Goal: Task Accomplishment & Management: Manage account settings

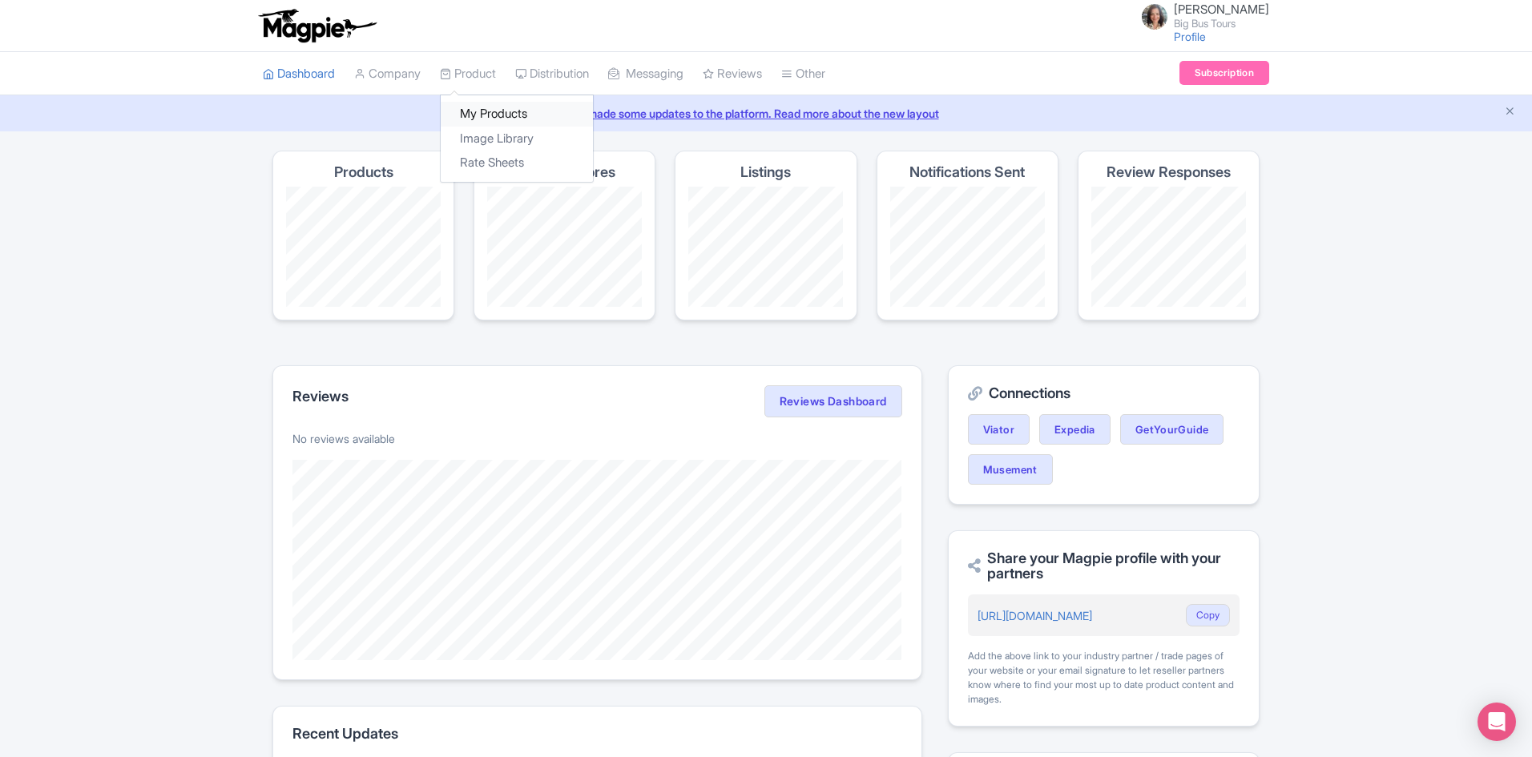
click at [482, 111] on link "My Products" at bounding box center [517, 114] width 152 height 25
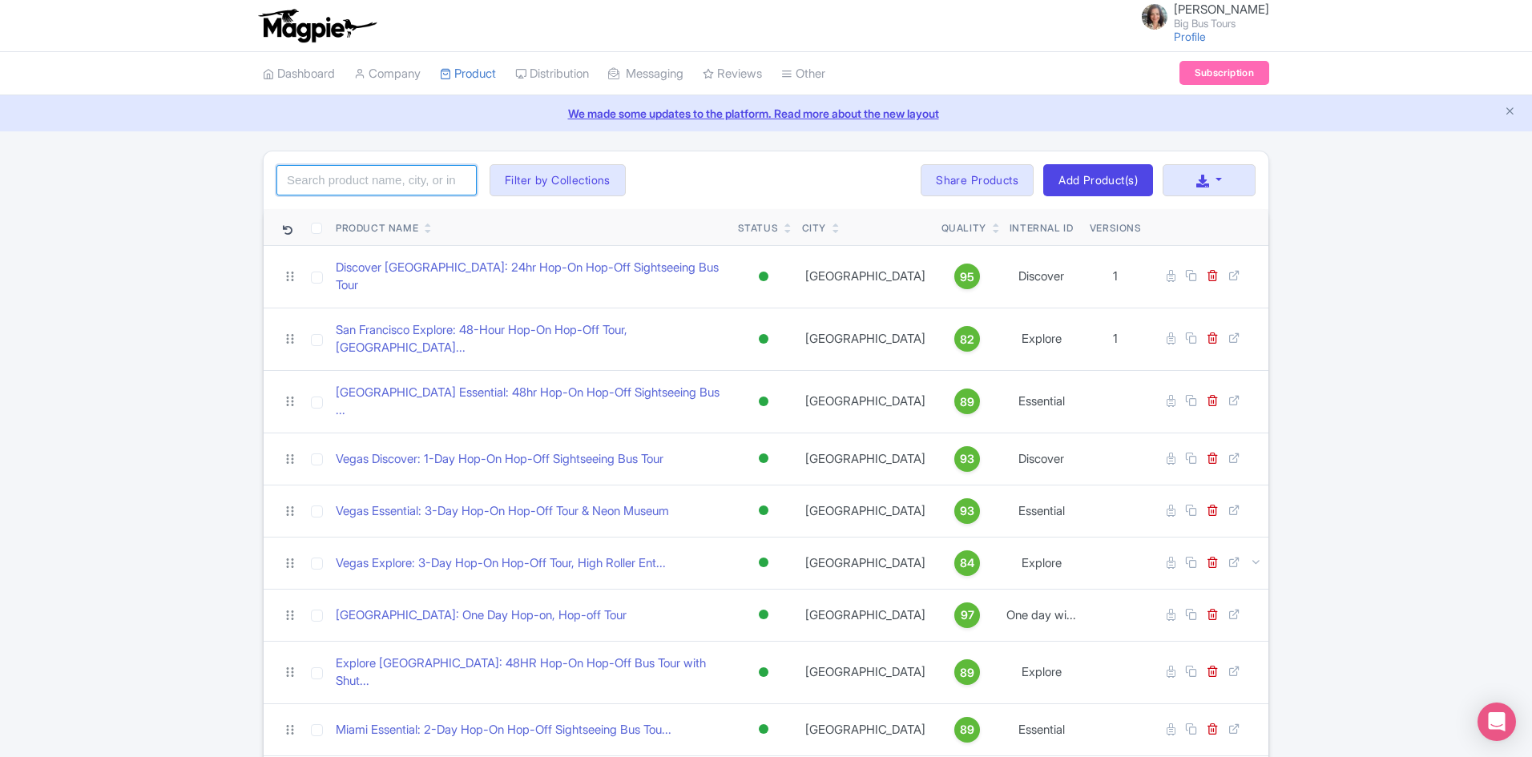
click at [328, 187] on input "search" at bounding box center [376, 180] width 200 height 30
paste input "Big Bus Tours - Ripley's Believe It or Not! + 24Hr Hop-On Hop-Off Bus Tour"
click button "Search" at bounding box center [0, 0] width 0 height 0
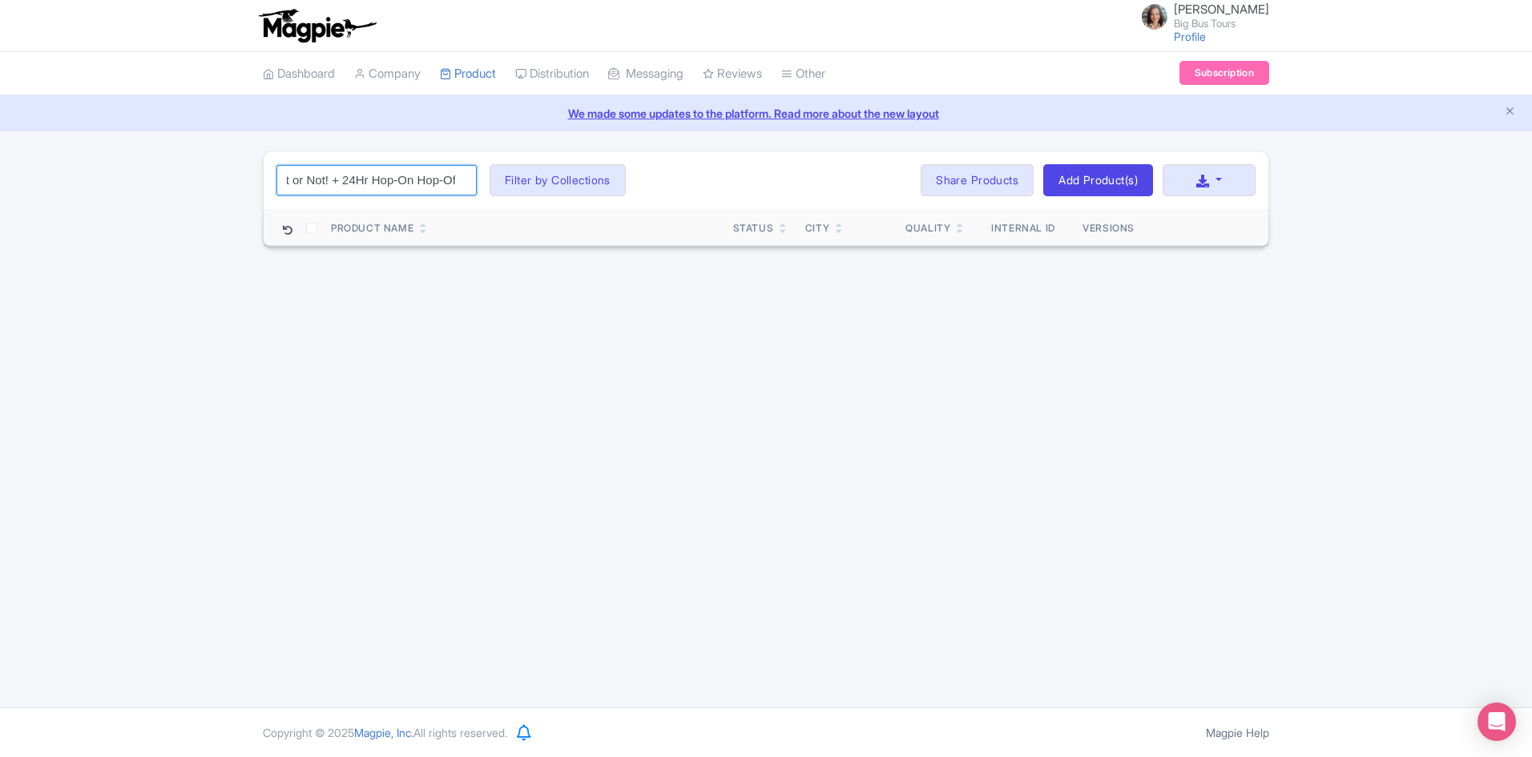
scroll to position [0, 0]
drag, startPoint x: 327, startPoint y: 184, endPoint x: 210, endPoint y: 168, distance: 118.0
click at [210, 168] on div "Big Bus Tours - Ripley's Believe It or Not! + 24Hr Hop-On Hop-Off Bus Tour Sear…" at bounding box center [766, 199] width 1532 height 96
click at [371, 171] on input "Big Bus Tours - Ripley's Believe It or Not! + 24Hr Hop-On Hop-Off Bus Tour" at bounding box center [376, 180] width 200 height 30
drag, startPoint x: 373, startPoint y: 182, endPoint x: 162, endPoint y: 170, distance: 211.9
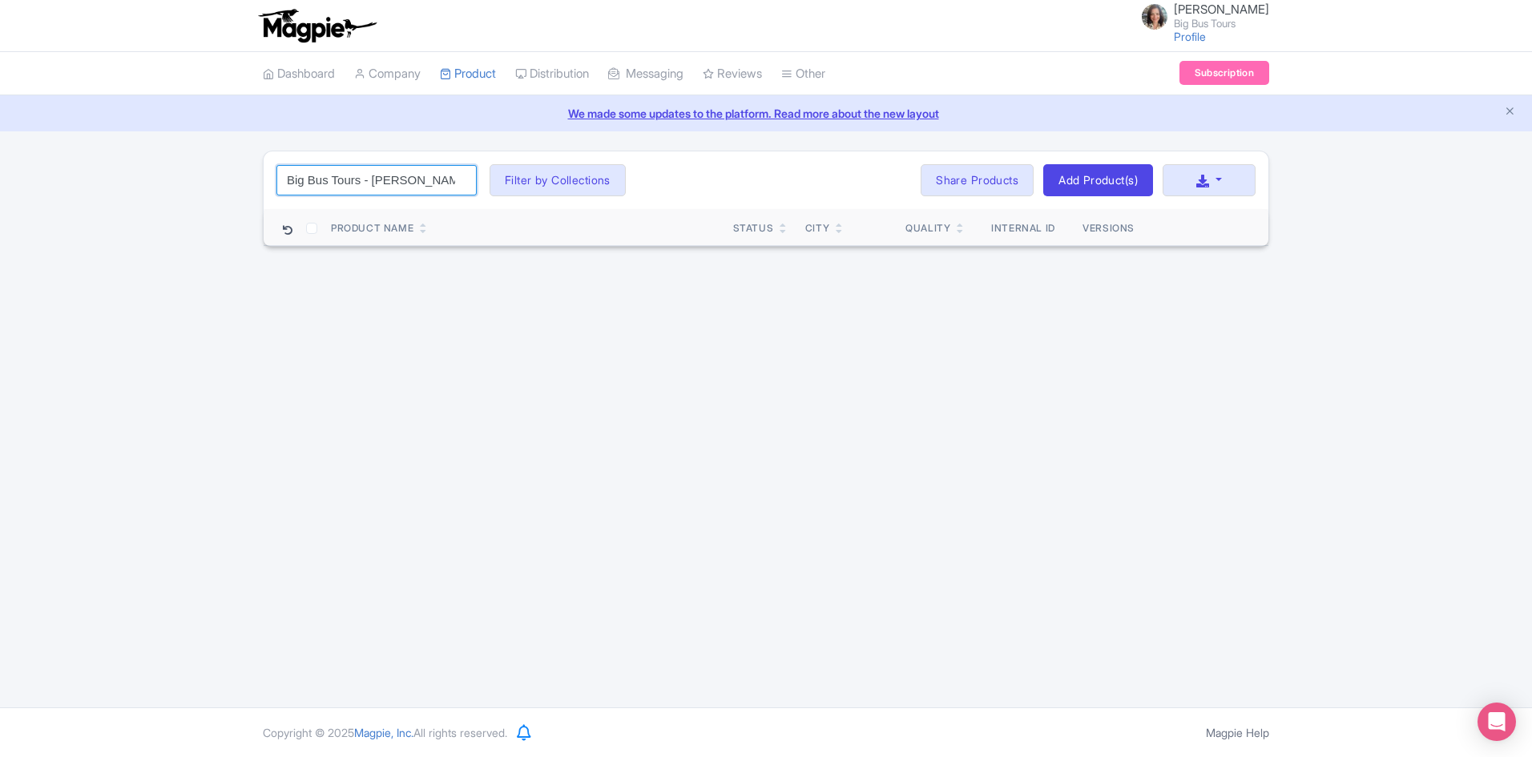
click at [168, 174] on div "Big Bus Tours - Ripley's Believe It or Not! + 24Hr Hop-On Hop-Off Bus Tour Sear…" at bounding box center [766, 199] width 1532 height 96
click button "Search" at bounding box center [0, 0] width 0 height 0
drag, startPoint x: 318, startPoint y: 178, endPoint x: 498, endPoint y: 182, distance: 179.5
click at [493, 192] on div "Ripley's Believe It or Not! + 24Hr Hop-On Hop-Off Bus Tour Search Filter by Col…" at bounding box center [766, 180] width 1005 height 58
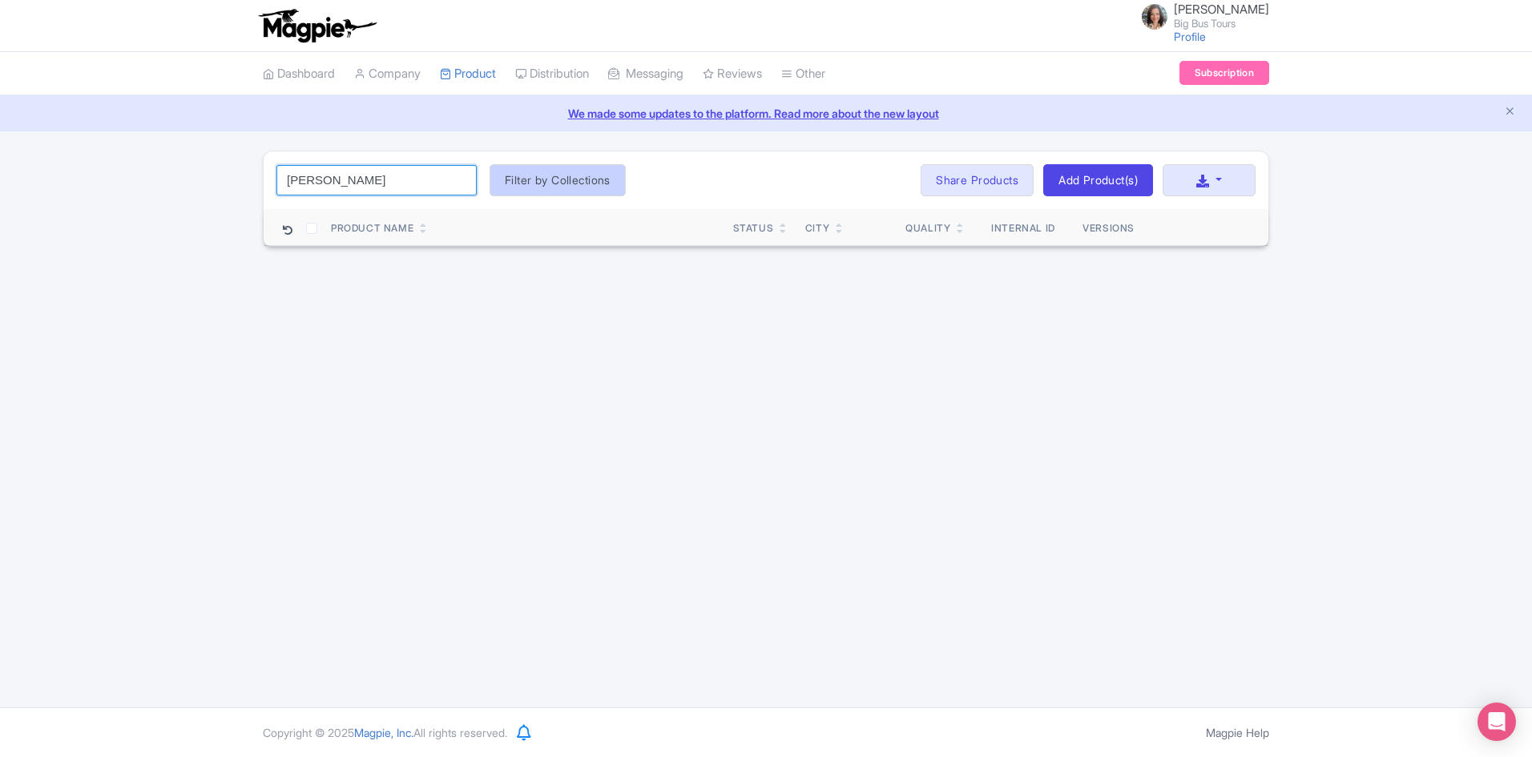
scroll to position [0, 0]
type input "Ripley"
click button "Search" at bounding box center [0, 0] width 0 height 0
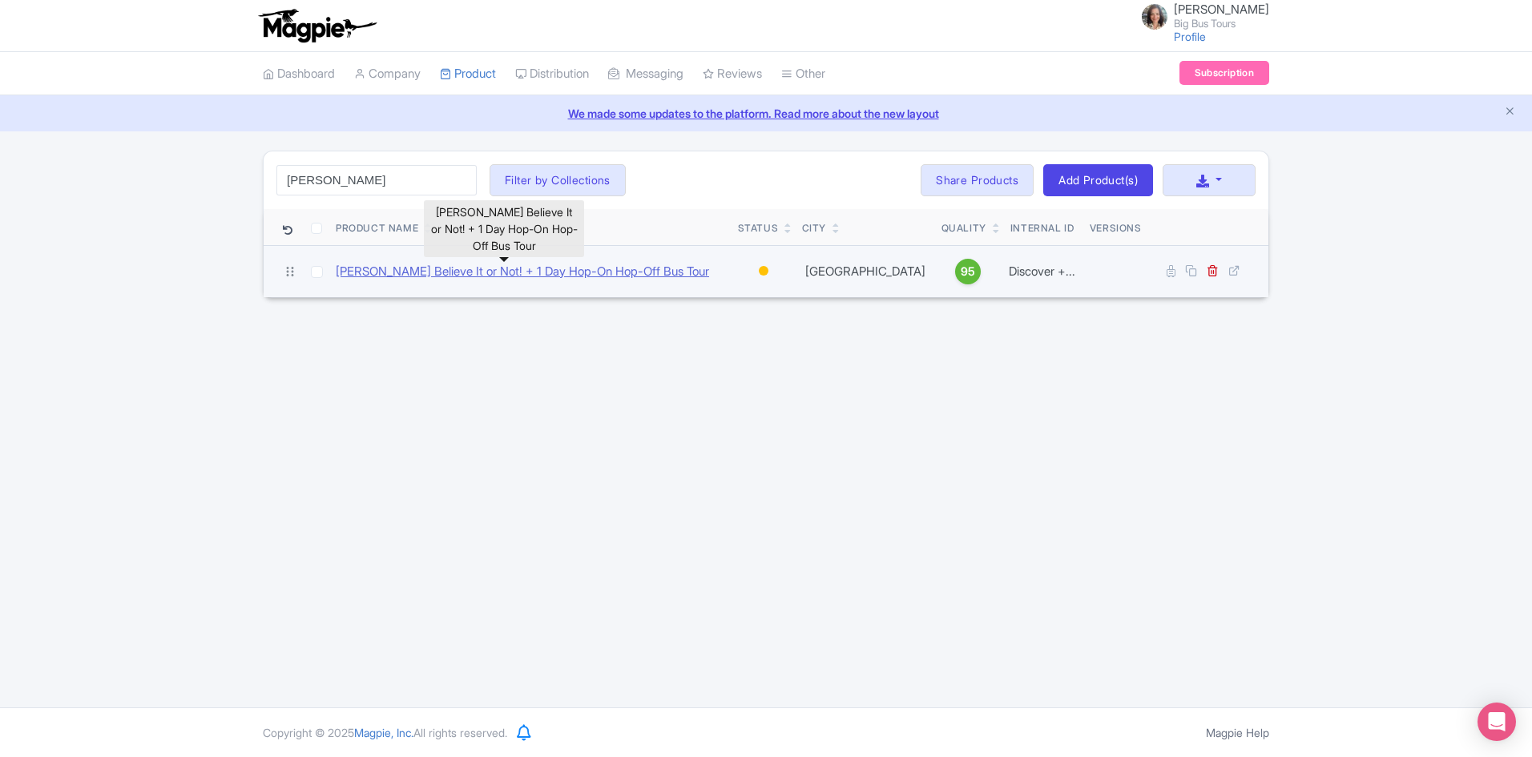
click at [448, 268] on link "Ripley's Believe It or Not! + 1 Day Hop-On Hop-Off Bus Tour" at bounding box center [522, 272] width 373 height 18
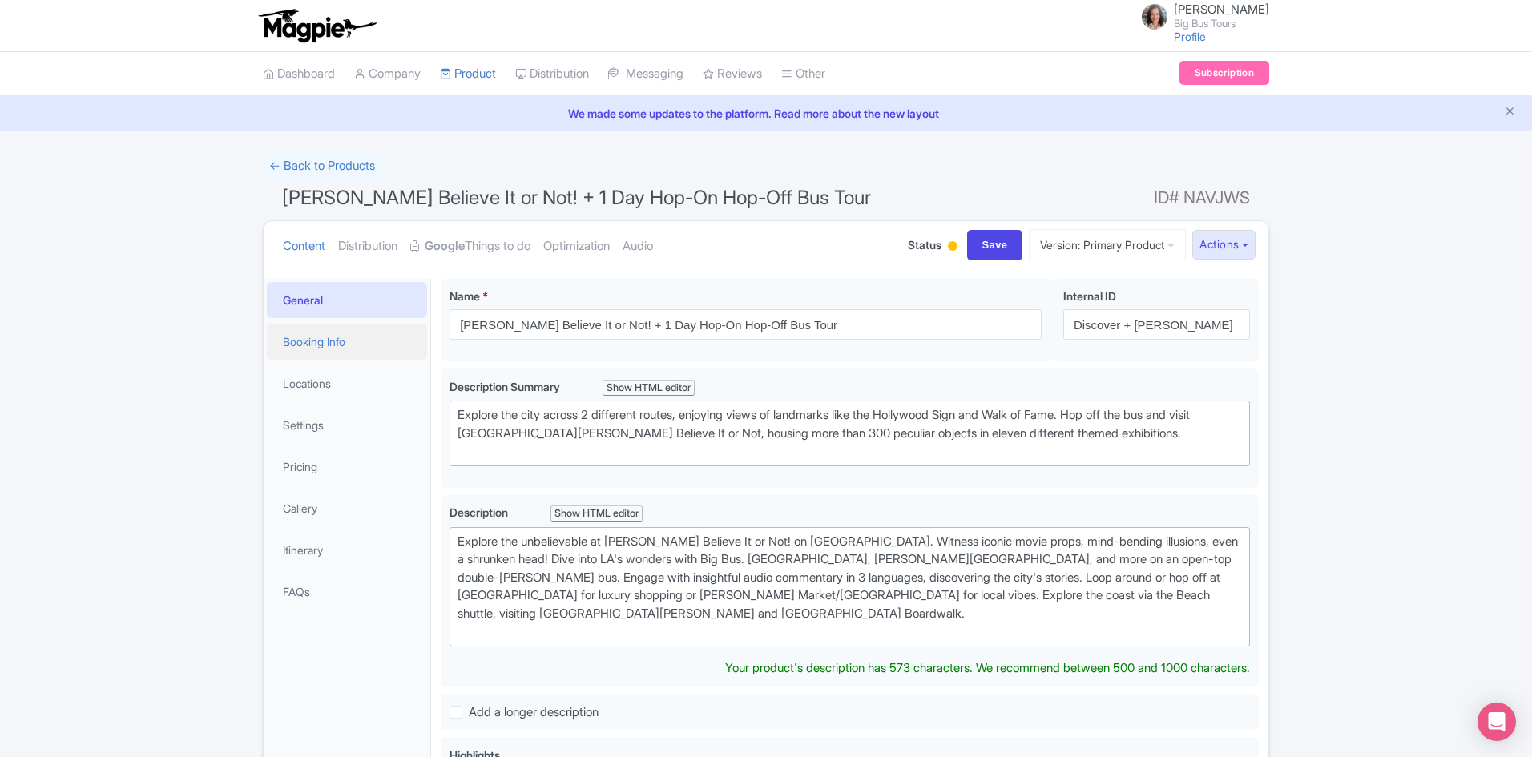
click at [330, 340] on link "Booking Info" at bounding box center [347, 342] width 160 height 36
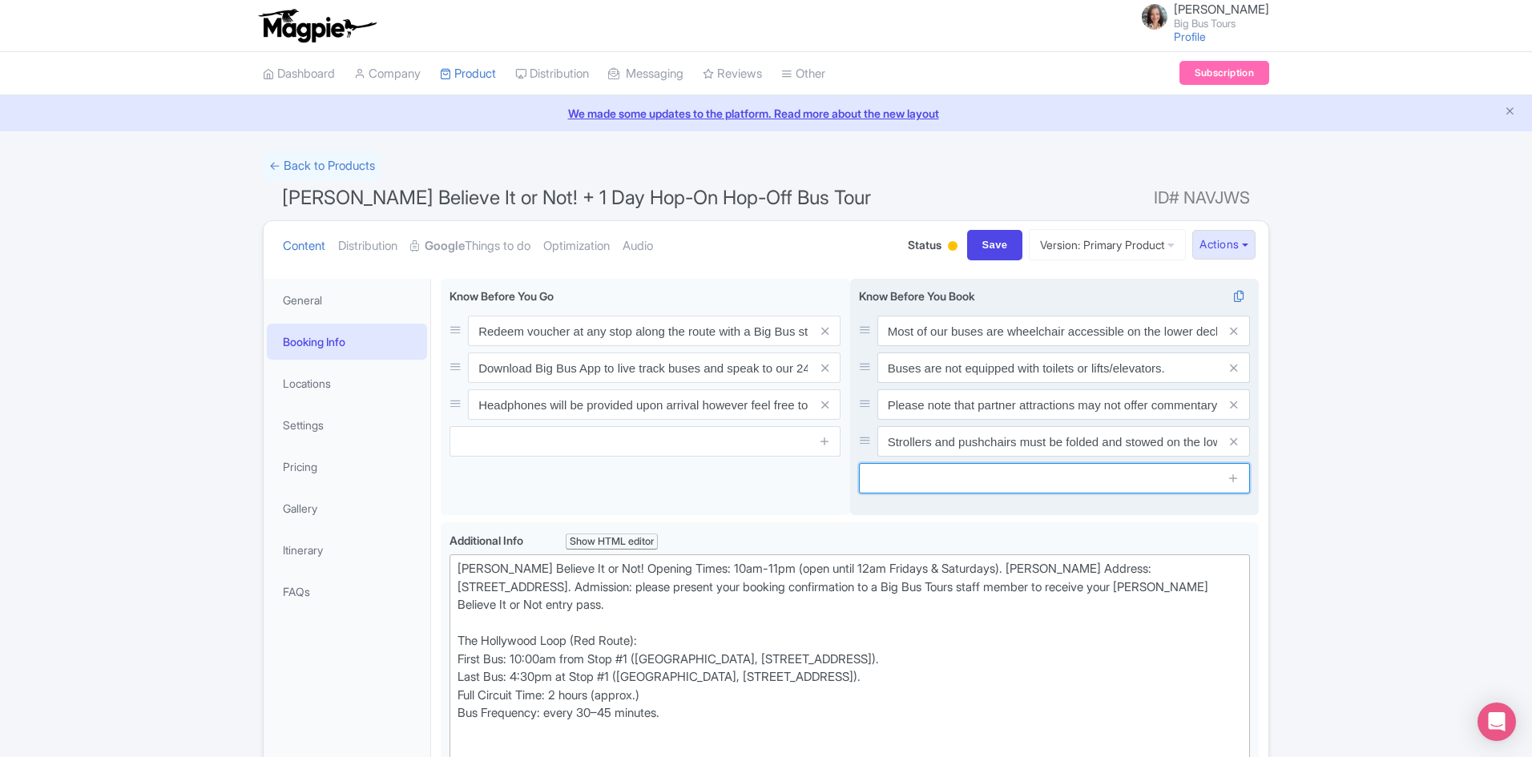
click at [1120, 475] on input "text" at bounding box center [1054, 478] width 391 height 30
paste input "There is no food or drink (uncapped) allowed on the buses"
type input "There is no food or drink (uncapped) allowed on the buses"
click at [1236, 478] on icon at bounding box center [1234, 478] width 12 height 12
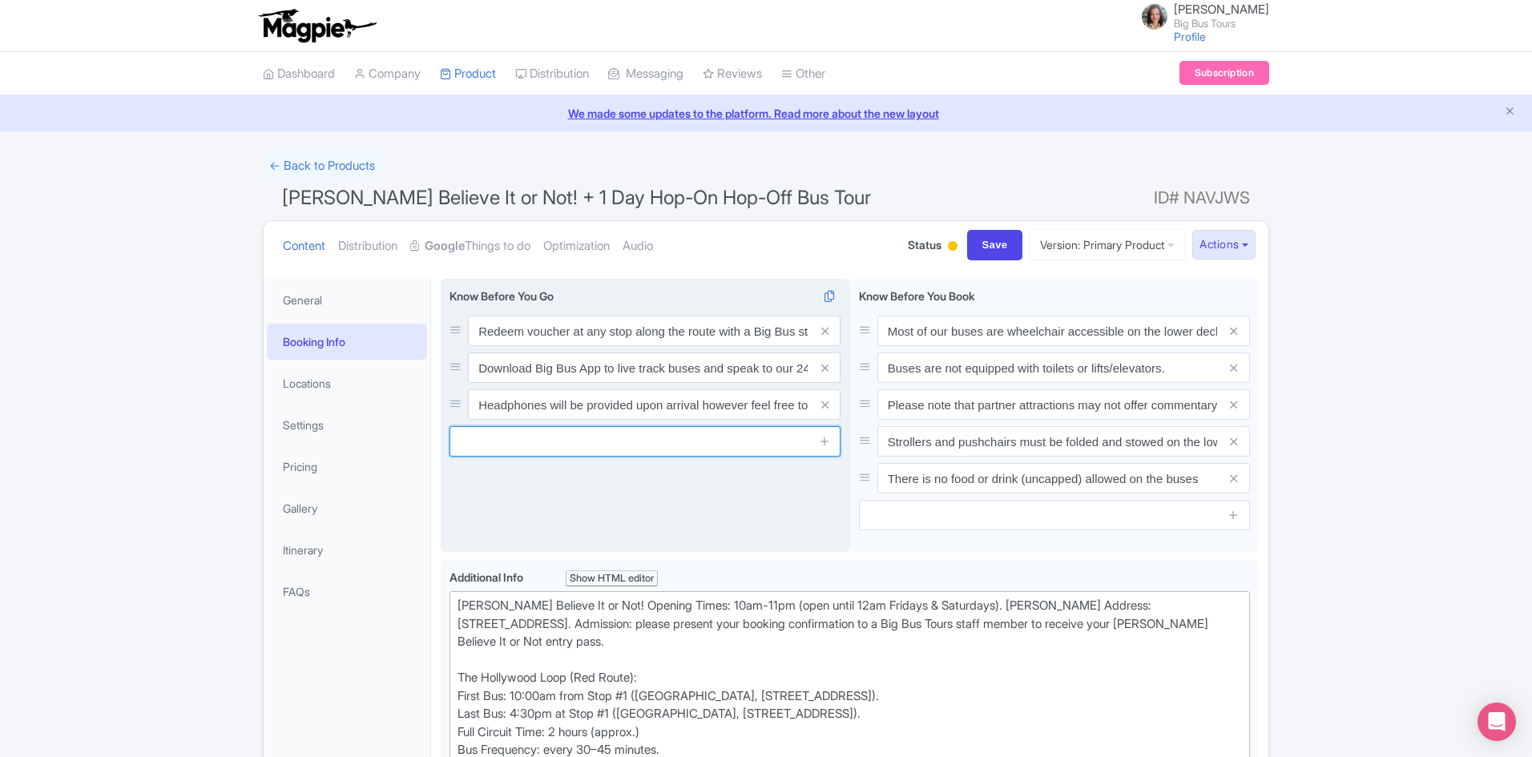
click at [667, 438] on input "text" at bounding box center [645, 441] width 391 height 30
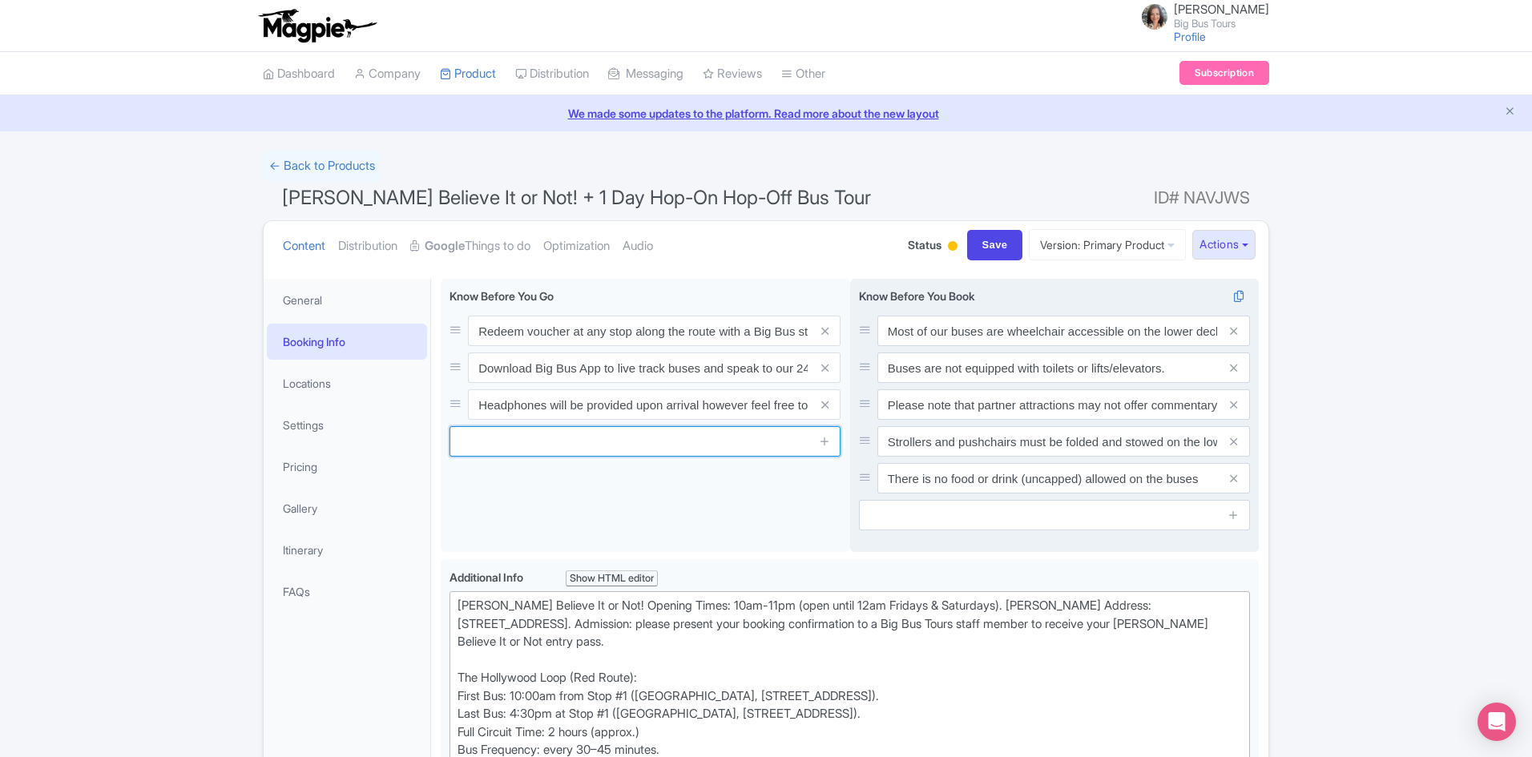
paste input "All customers must remain seated at all times unless at a designated stop"
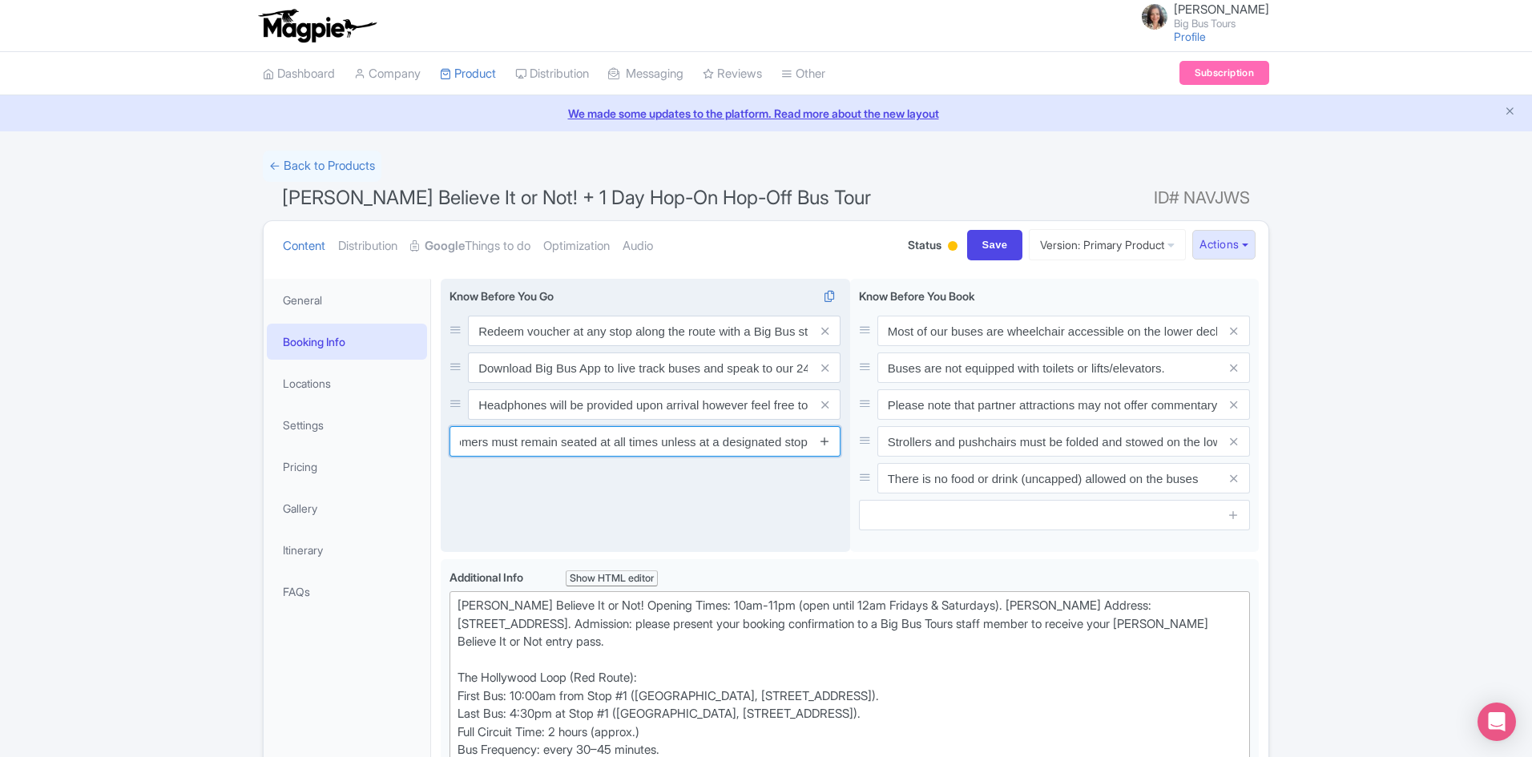
type input "All customers must remain seated at all times unless at a designated stop"
click at [830, 444] on icon at bounding box center [825, 441] width 12 height 12
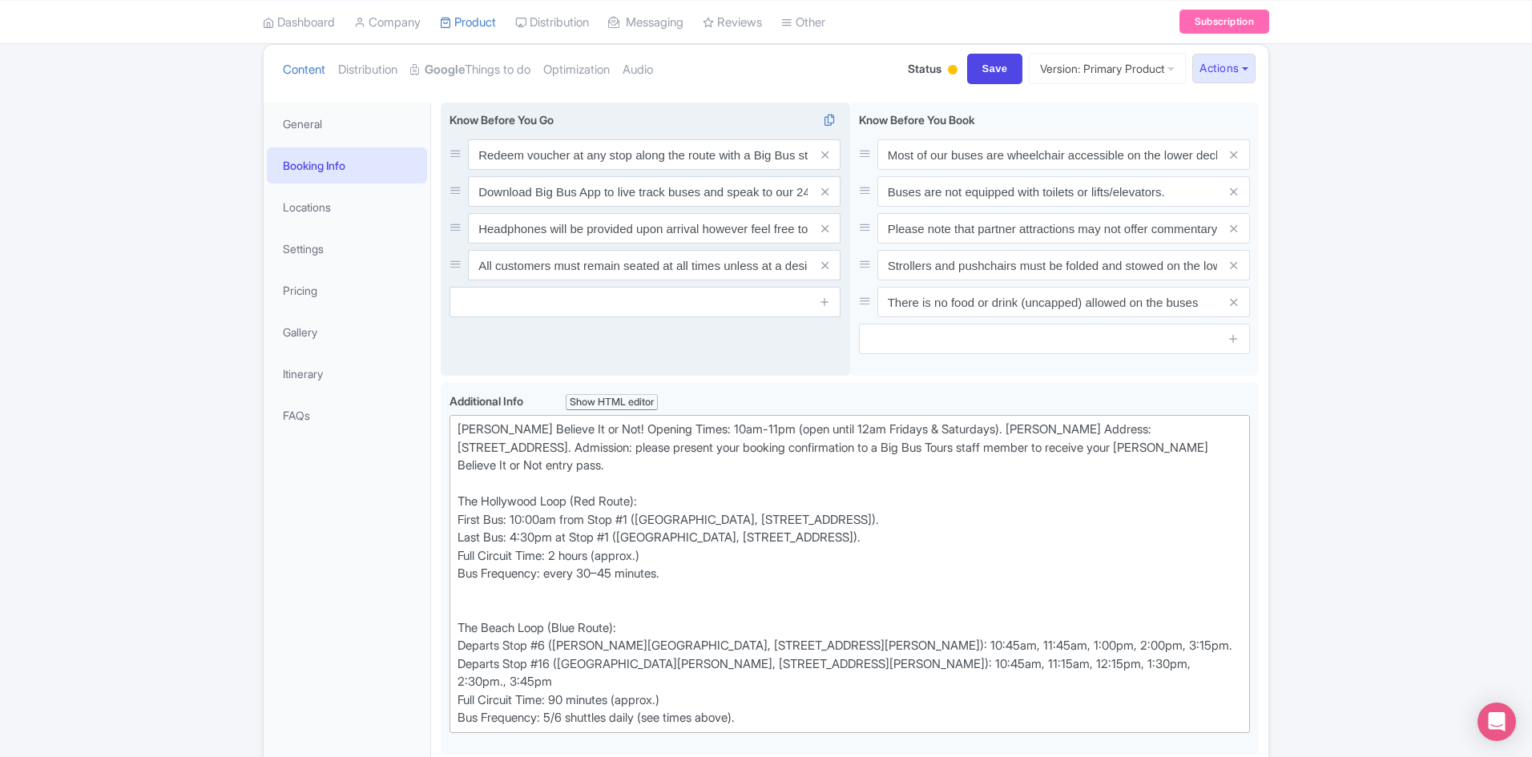
scroll to position [160, 0]
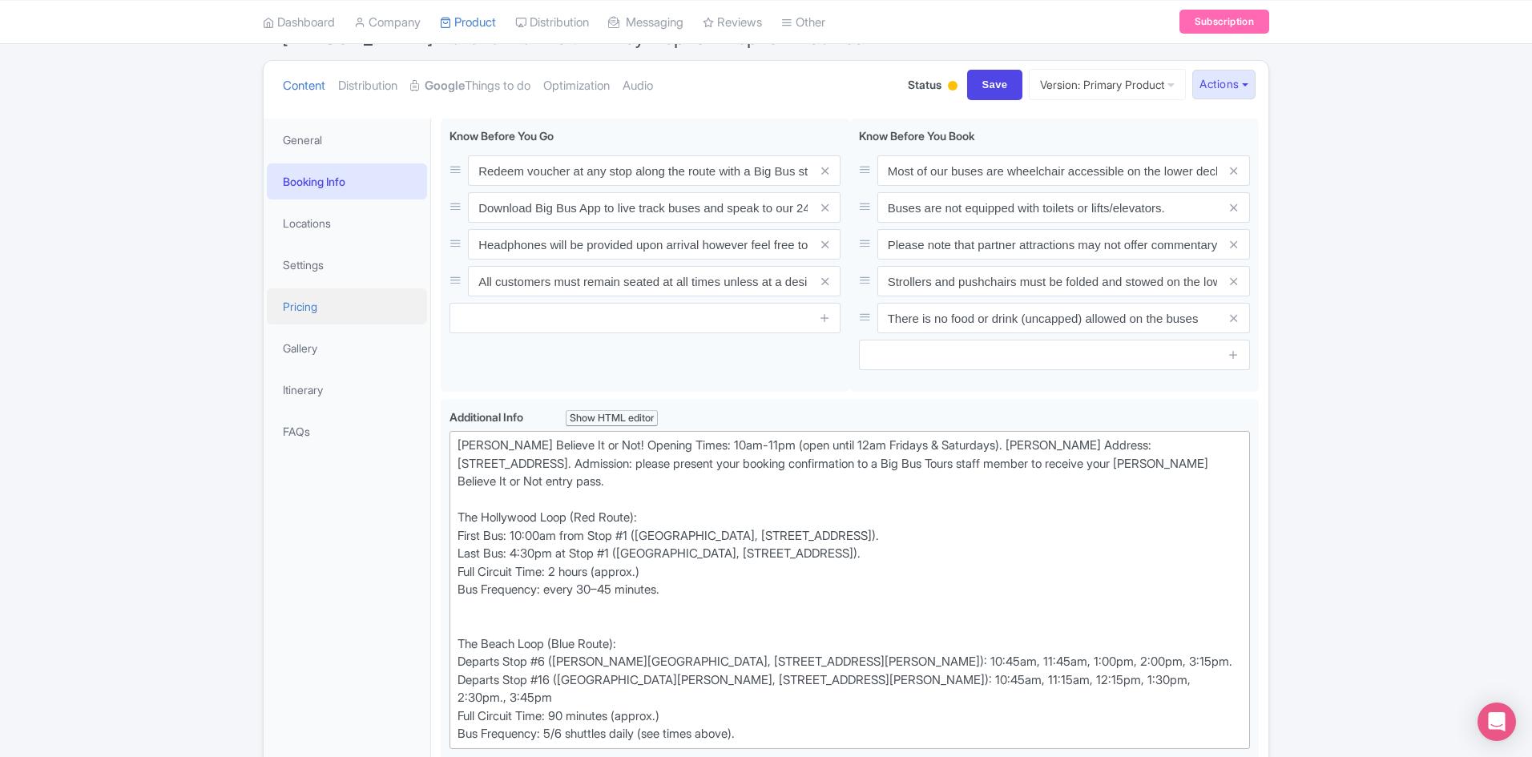
click at [292, 303] on link "Pricing" at bounding box center [347, 306] width 160 height 36
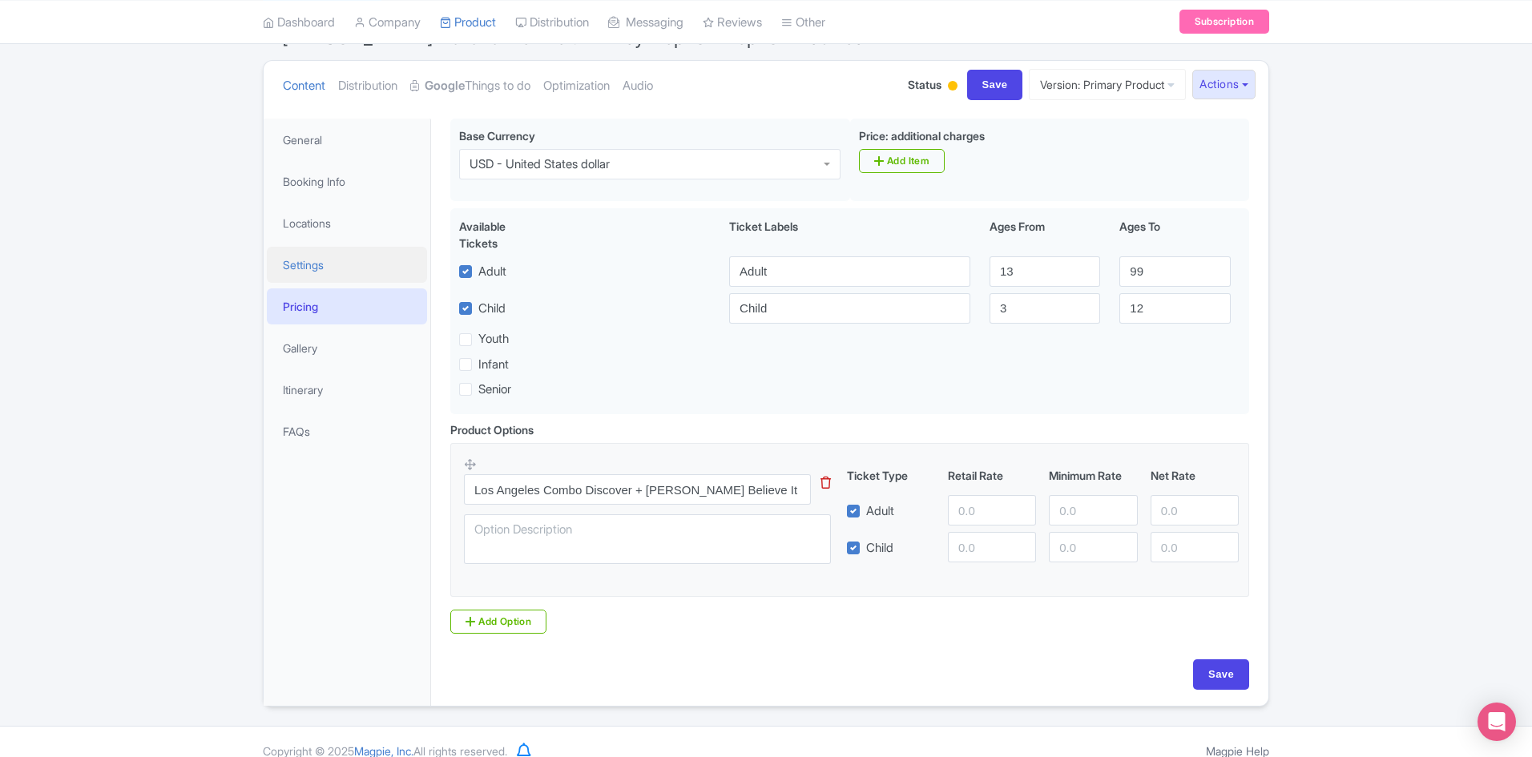
click at [309, 261] on link "Settings" at bounding box center [347, 265] width 160 height 36
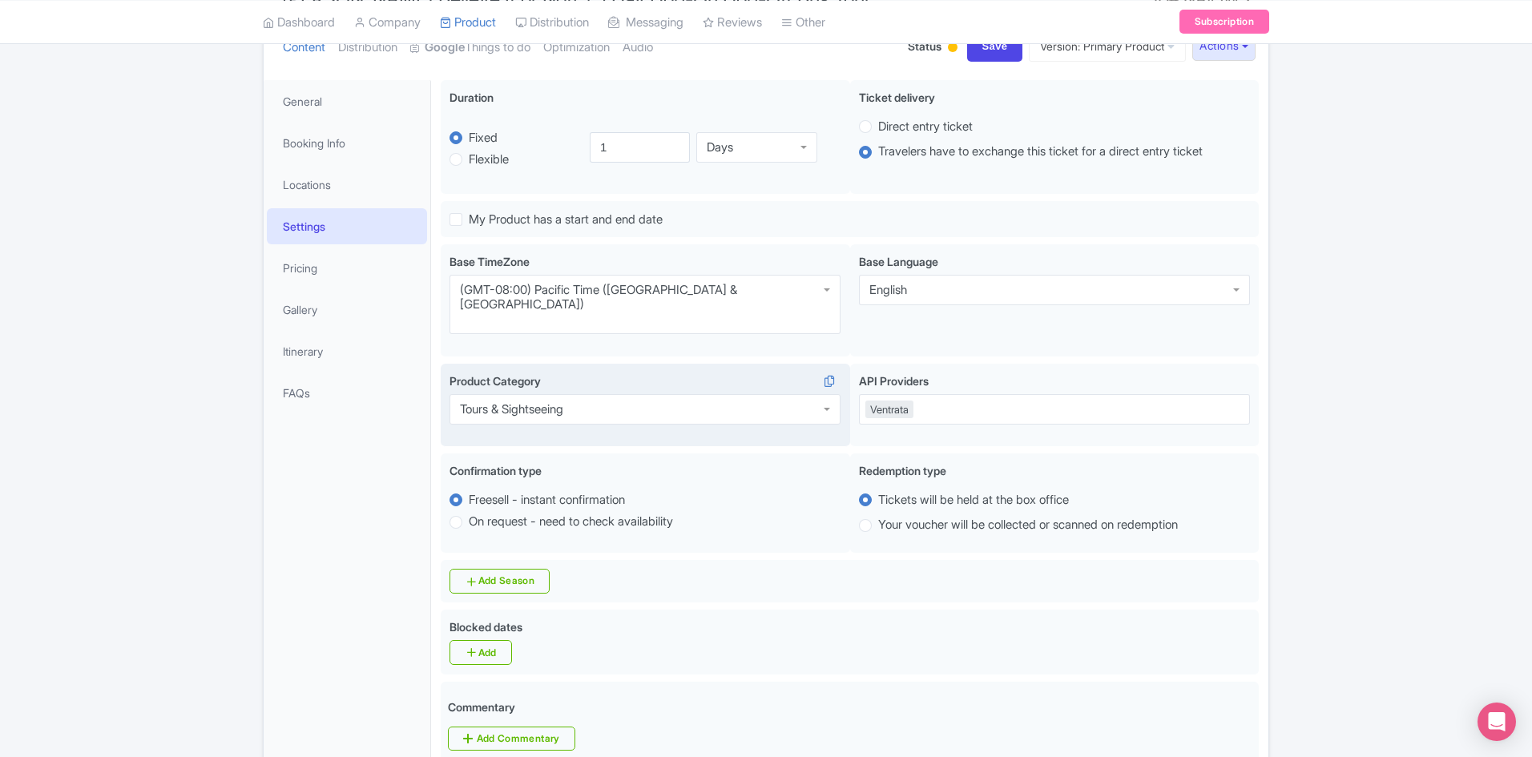
scroll to position [0, 0]
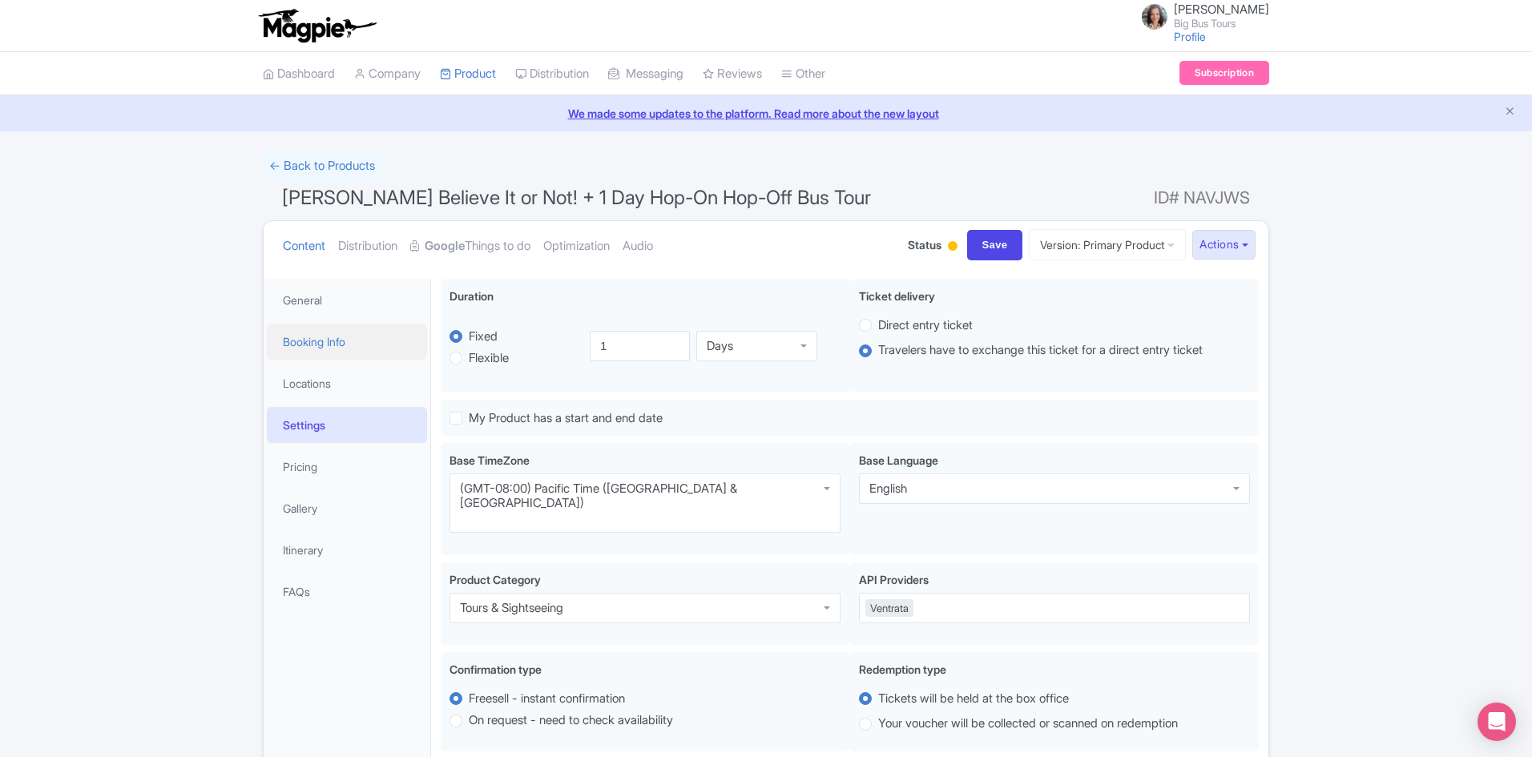
click at [329, 350] on link "Booking Info" at bounding box center [347, 342] width 160 height 36
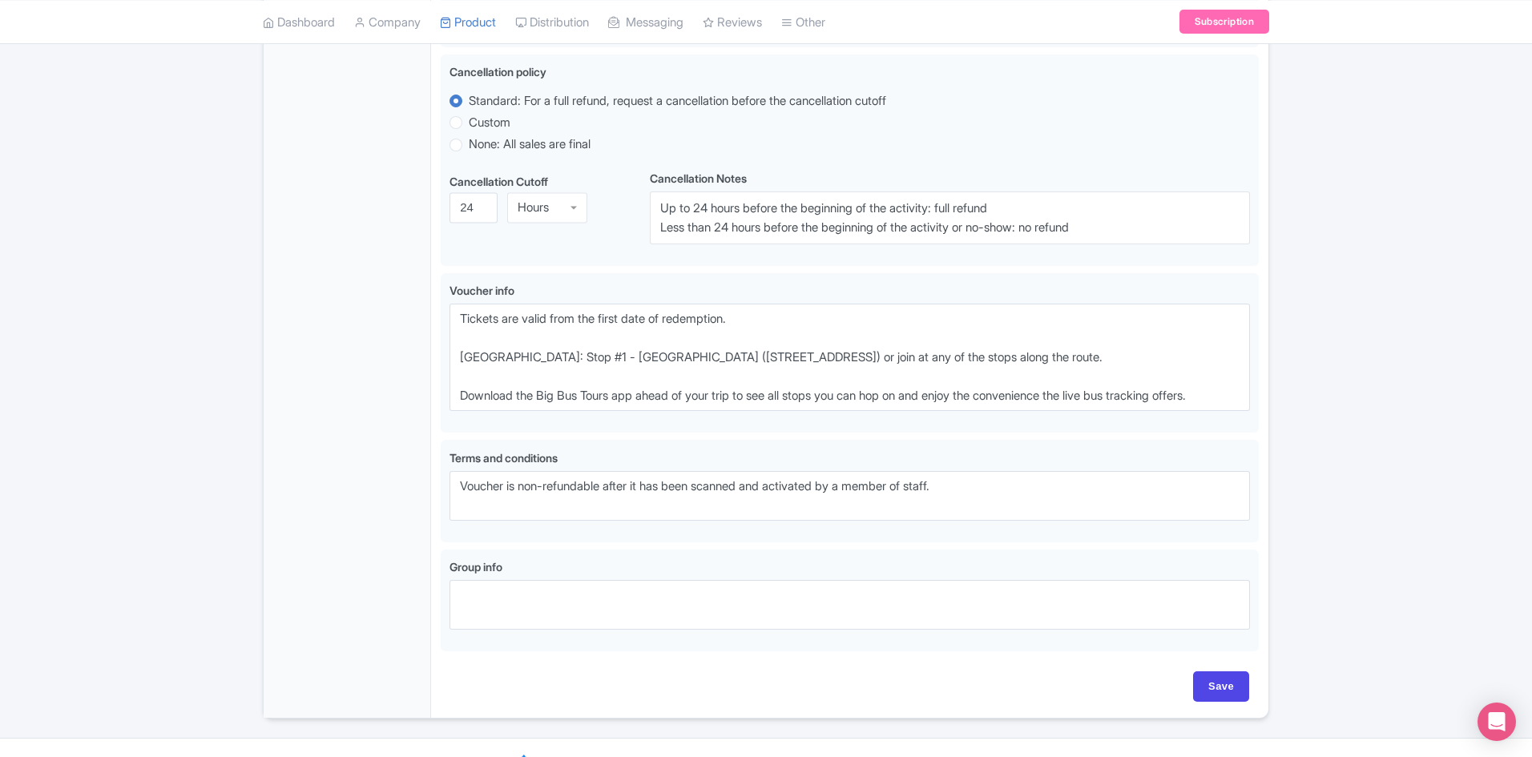
scroll to position [1137, 0]
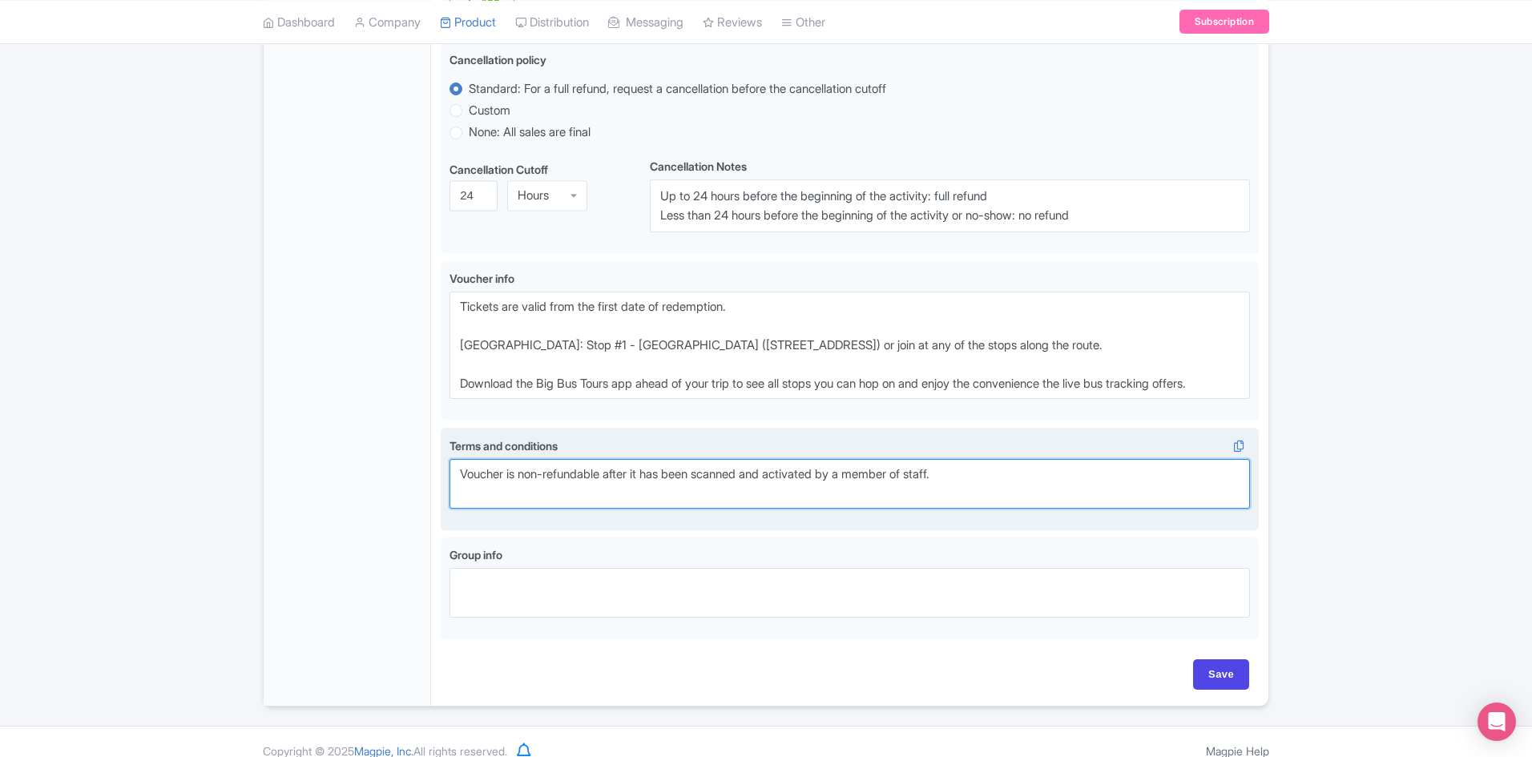
click at [1026, 459] on textarea "Voucher is non-refundable after it has been scanned and activated by a member o…" at bounding box center [850, 484] width 801 height 50
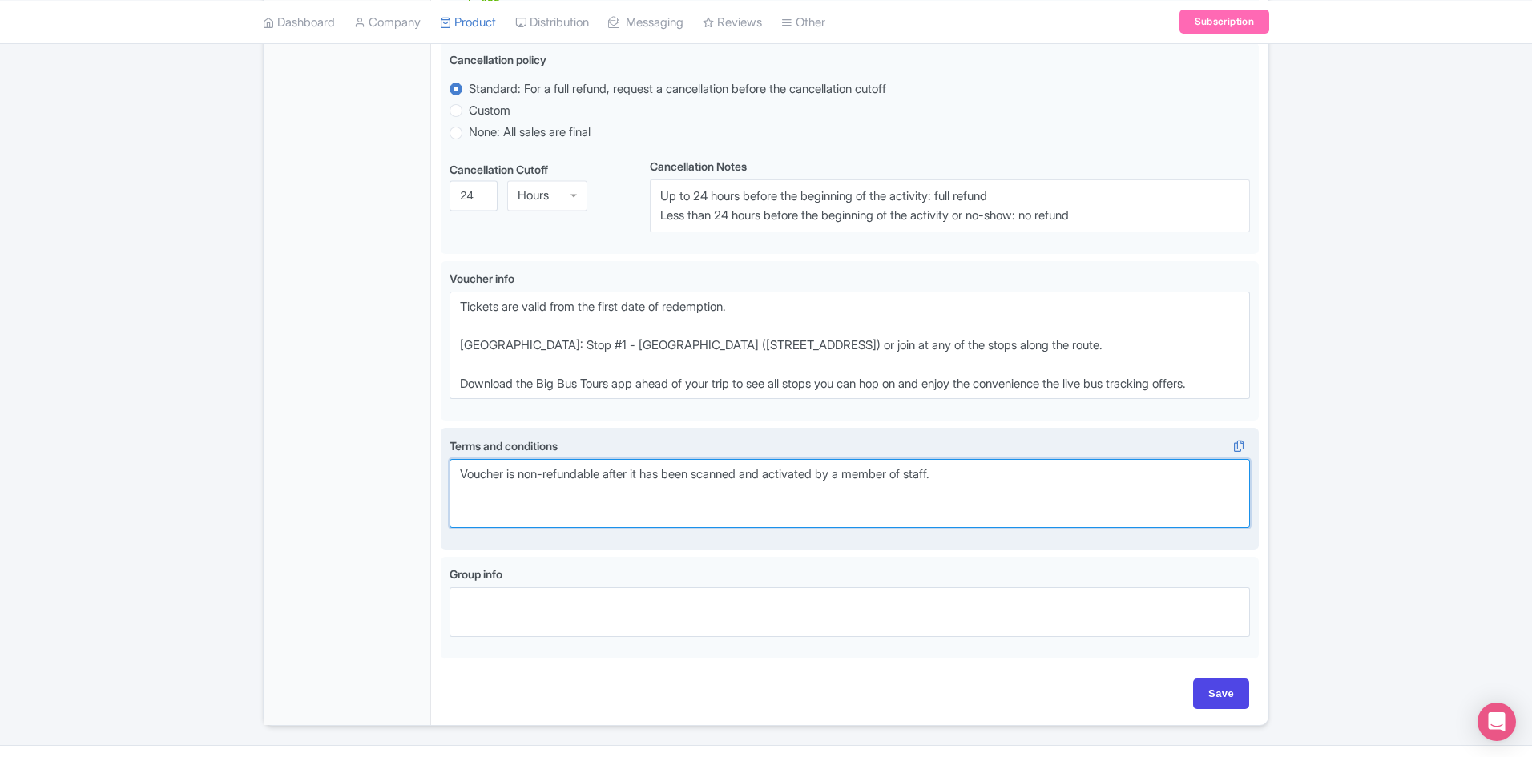
paste textarea "There is no food or drinks (uncapped) allowed on the tour buses. Guests are exp…"
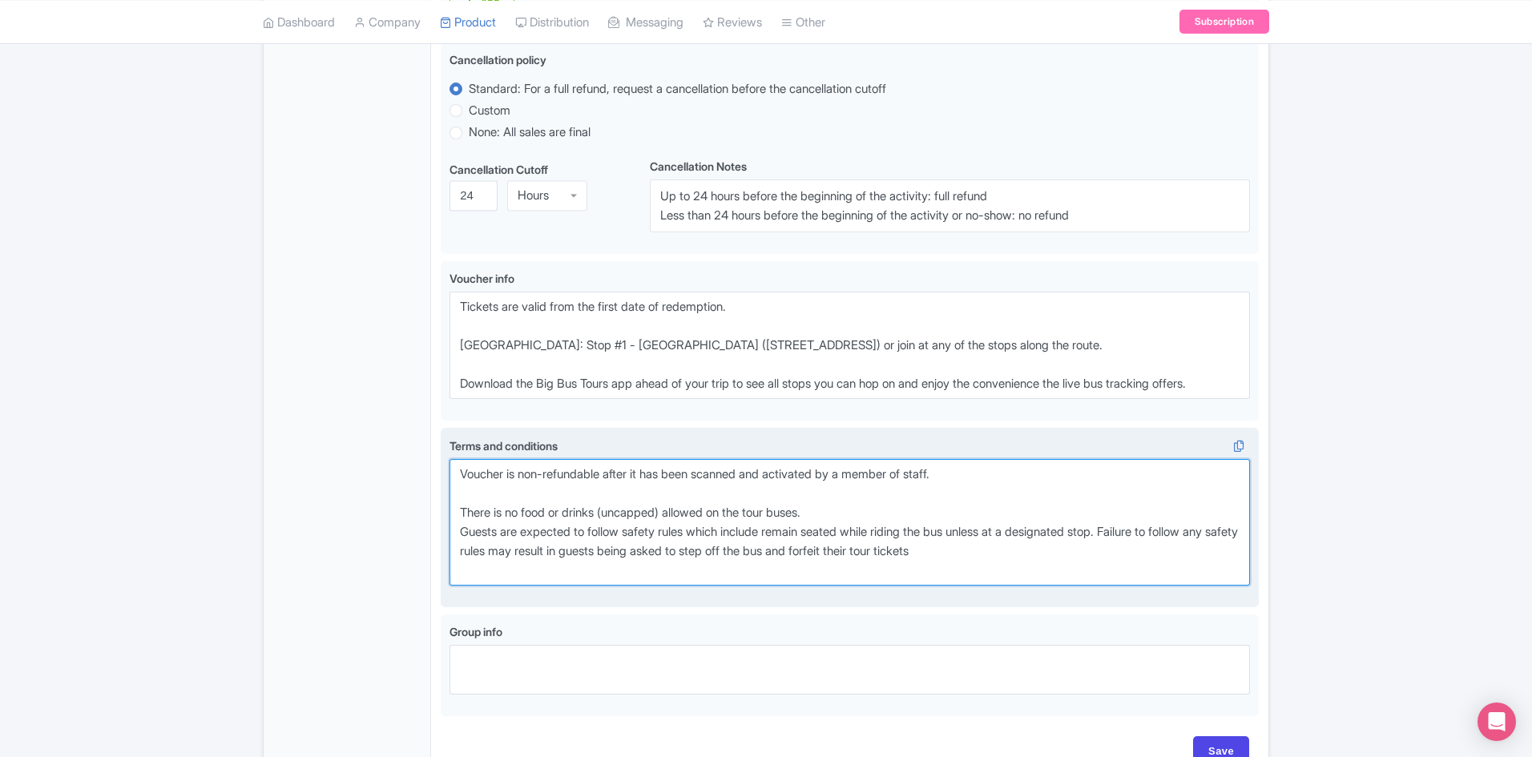
click at [860, 494] on textarea "Voucher is non-refundable after it has been scanned and activated by a member o…" at bounding box center [850, 522] width 801 height 127
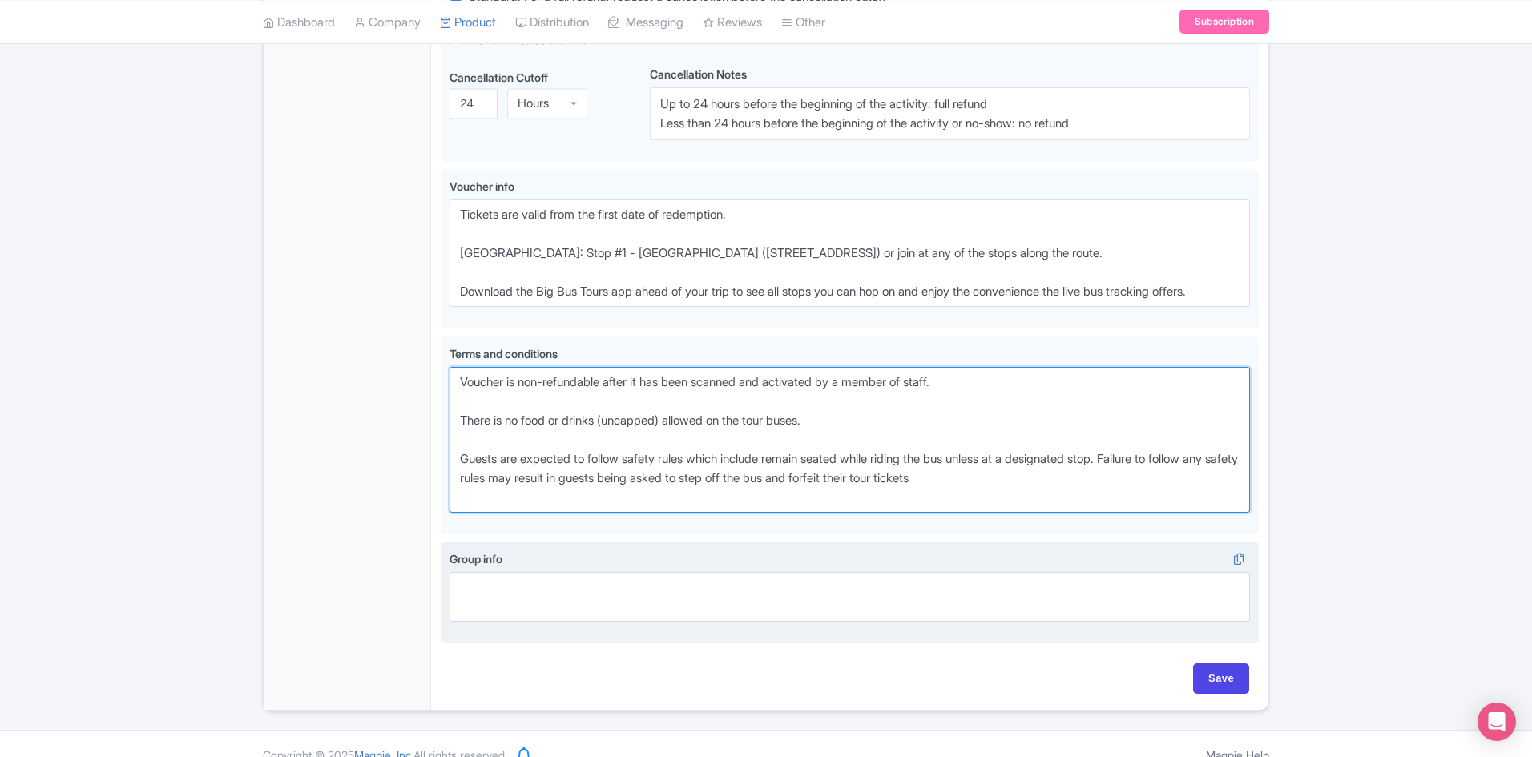
scroll to position [1233, 0]
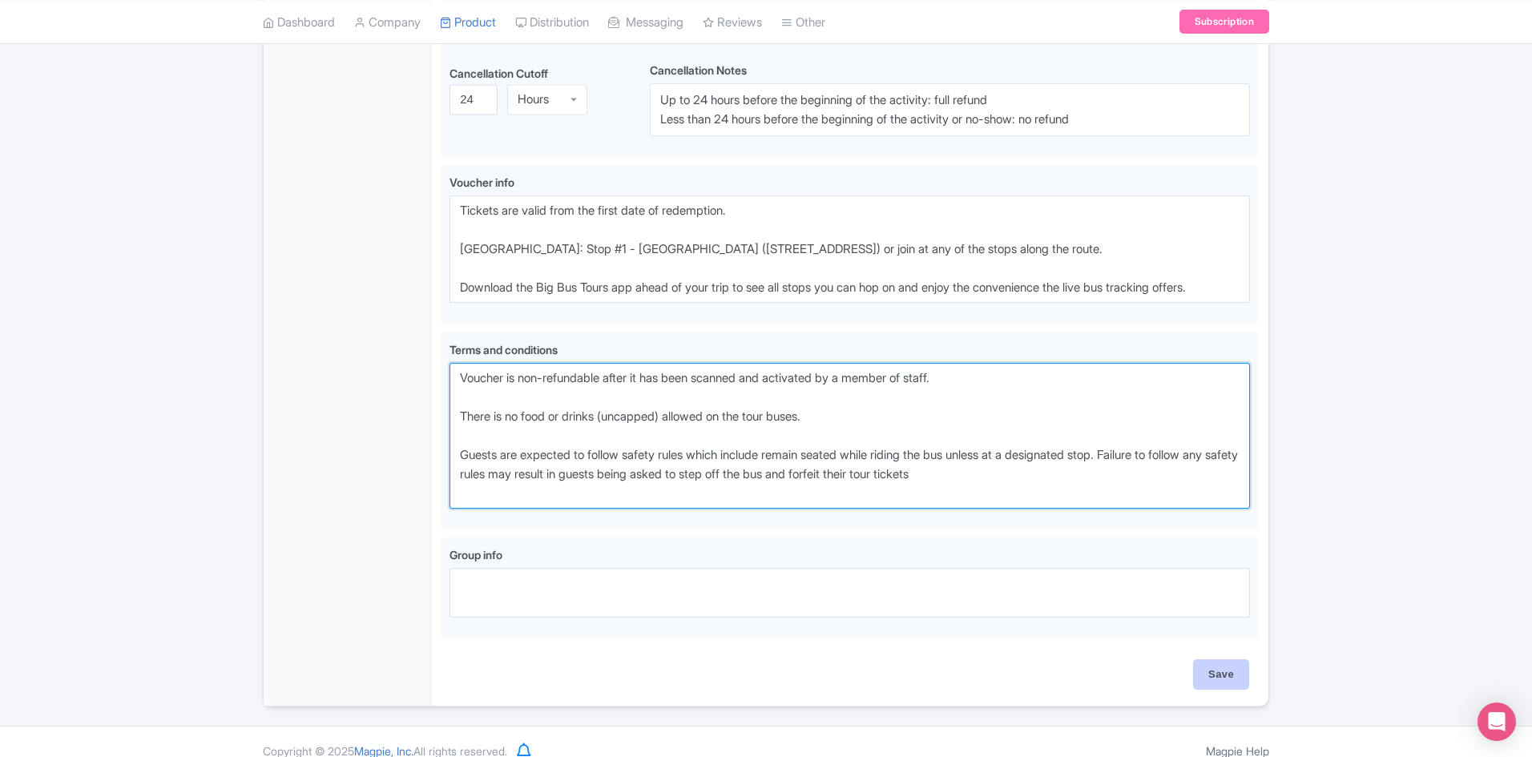
type textarea "Voucher is non-refundable after it has been scanned and activated by a member o…"
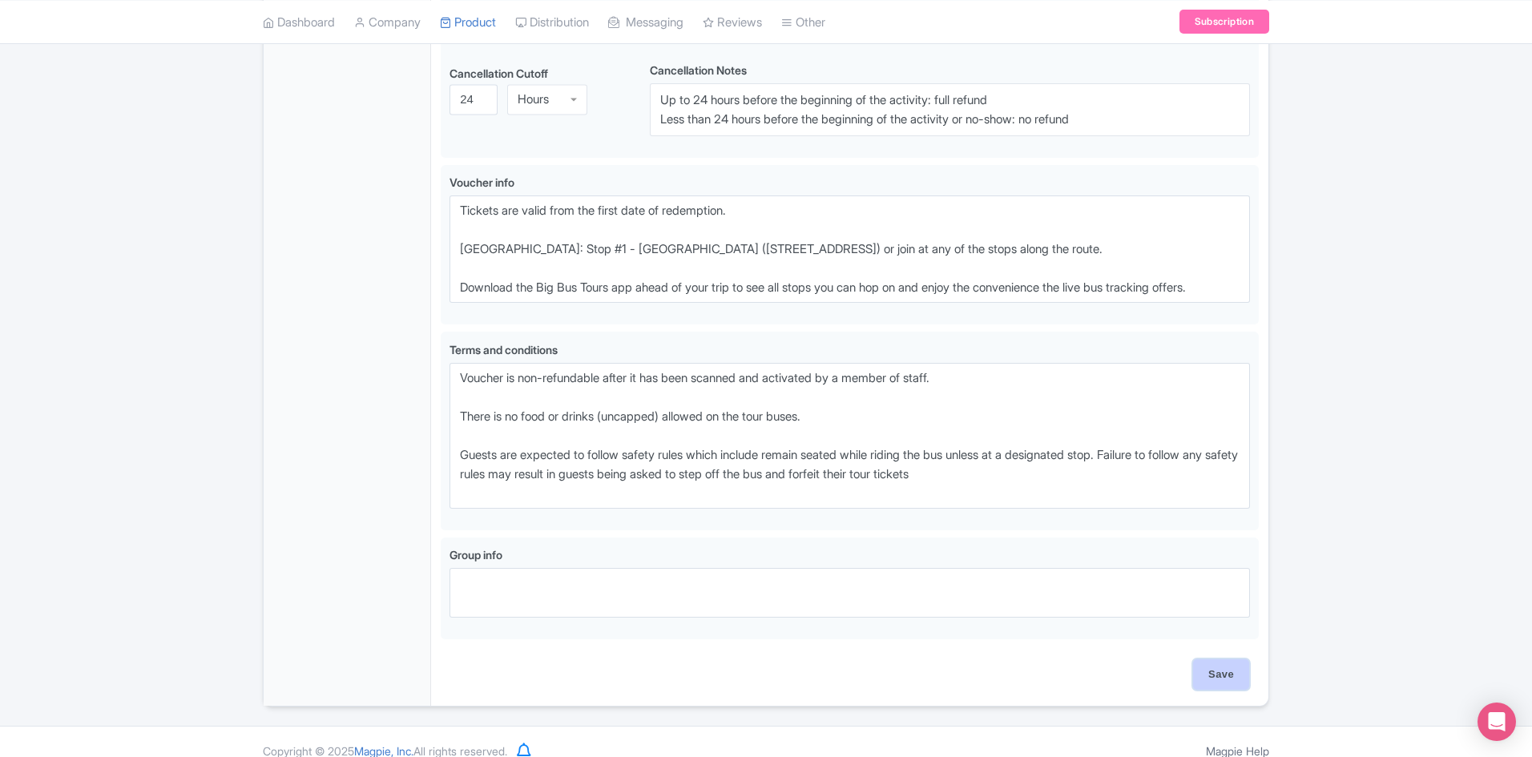
click at [1226, 659] on input "Save" at bounding box center [1221, 674] width 56 height 30
type input "Saving..."
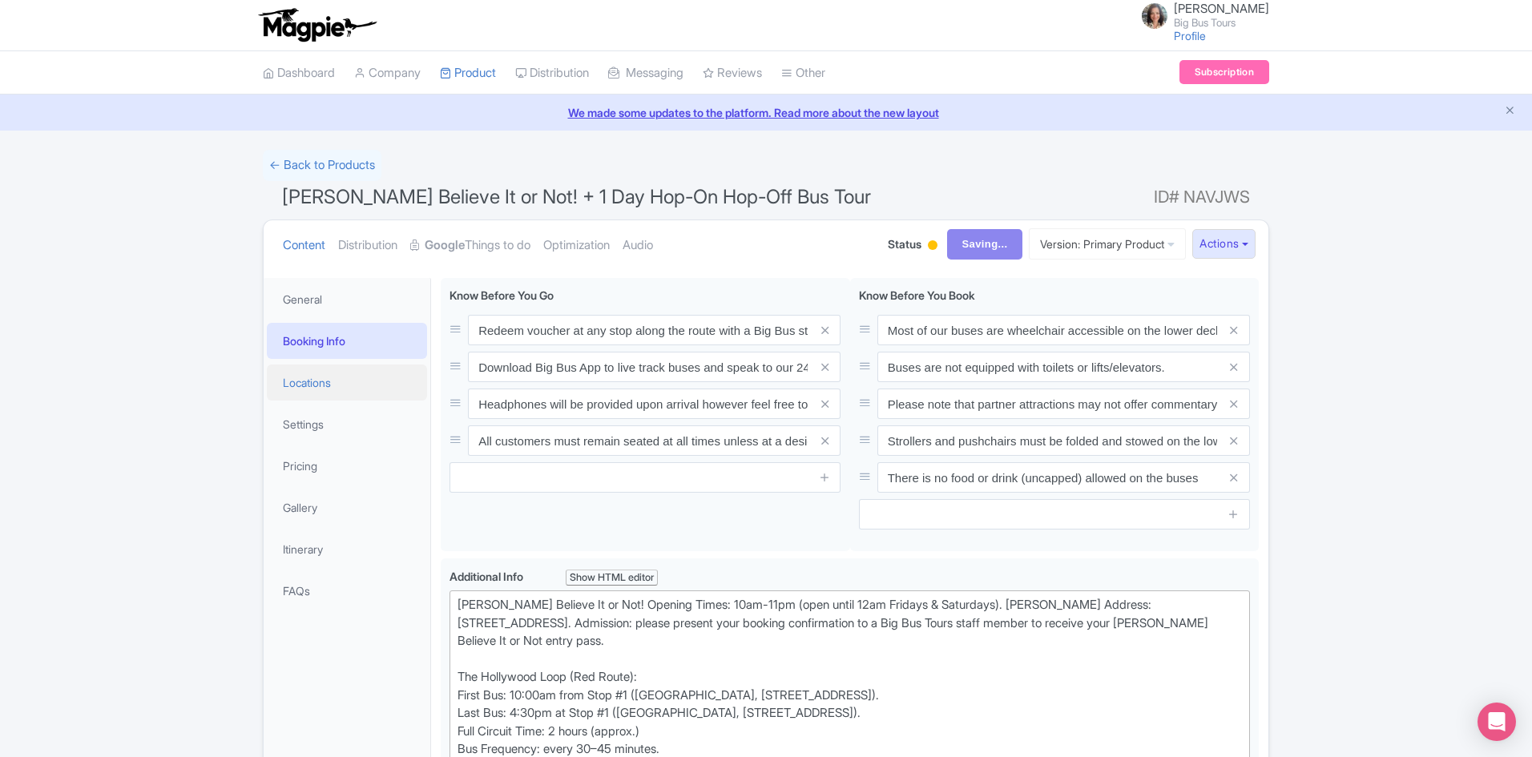
scroll to position [0, 0]
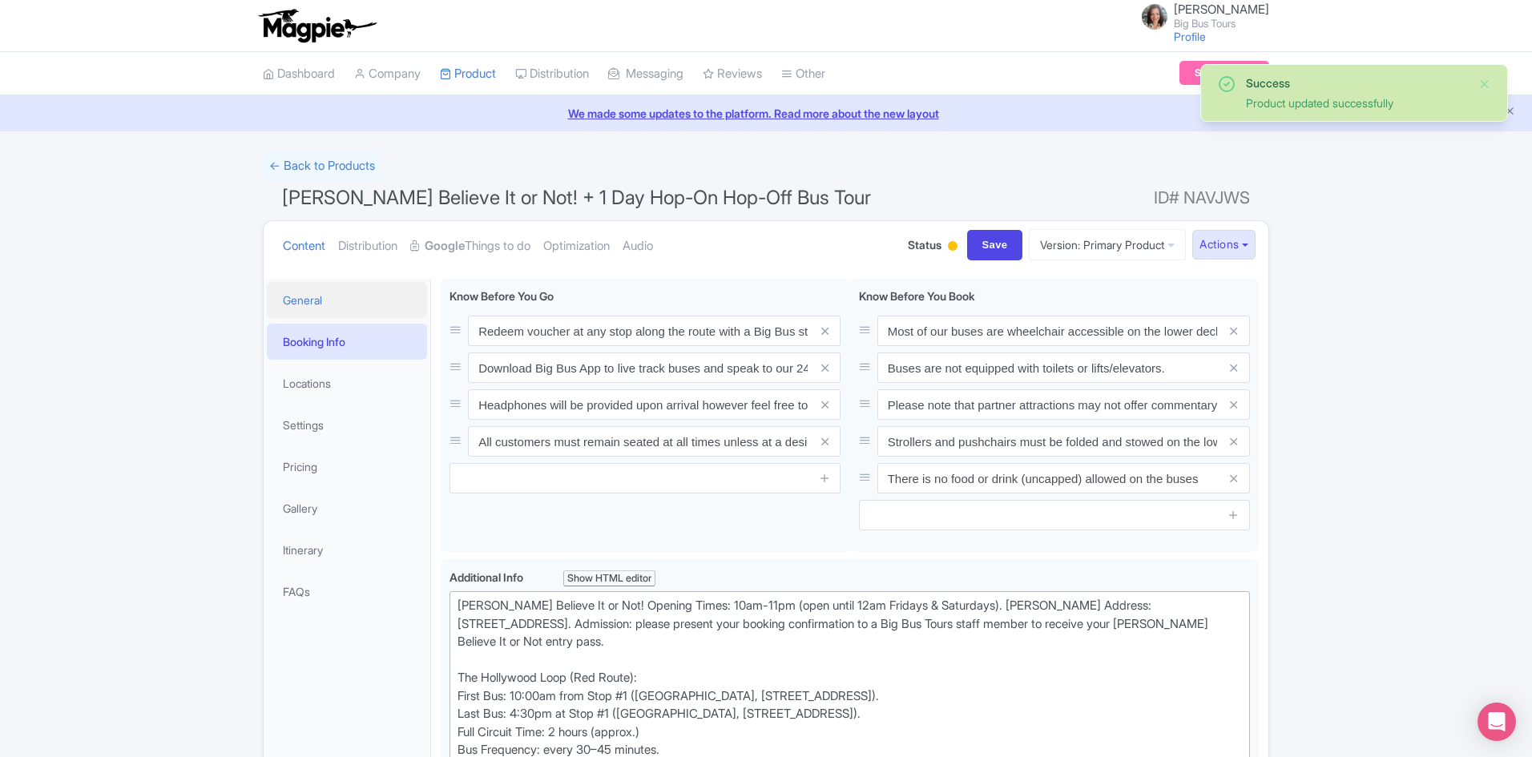
click at [300, 304] on link "General" at bounding box center [347, 300] width 160 height 36
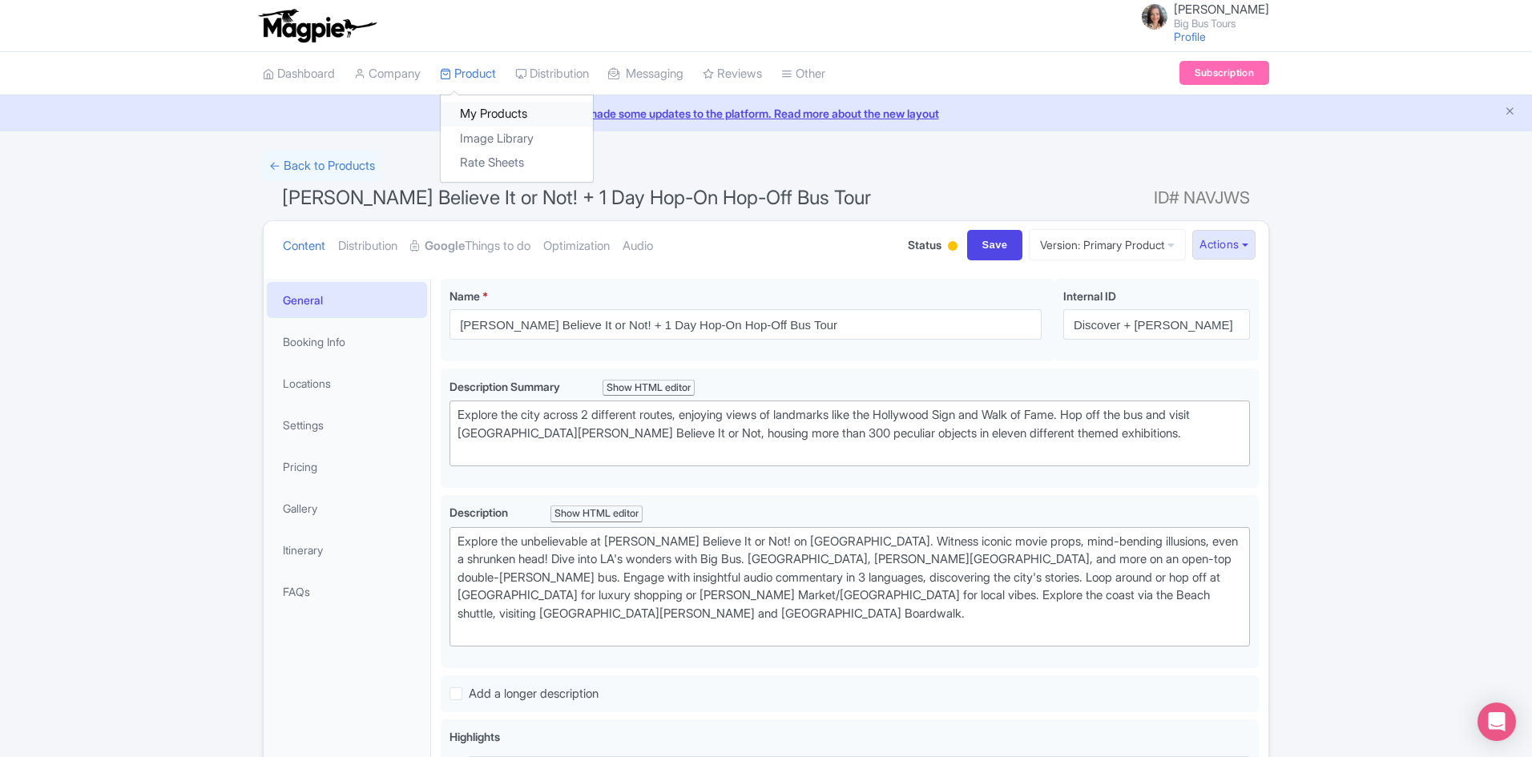
click at [478, 112] on link "My Products" at bounding box center [517, 114] width 152 height 25
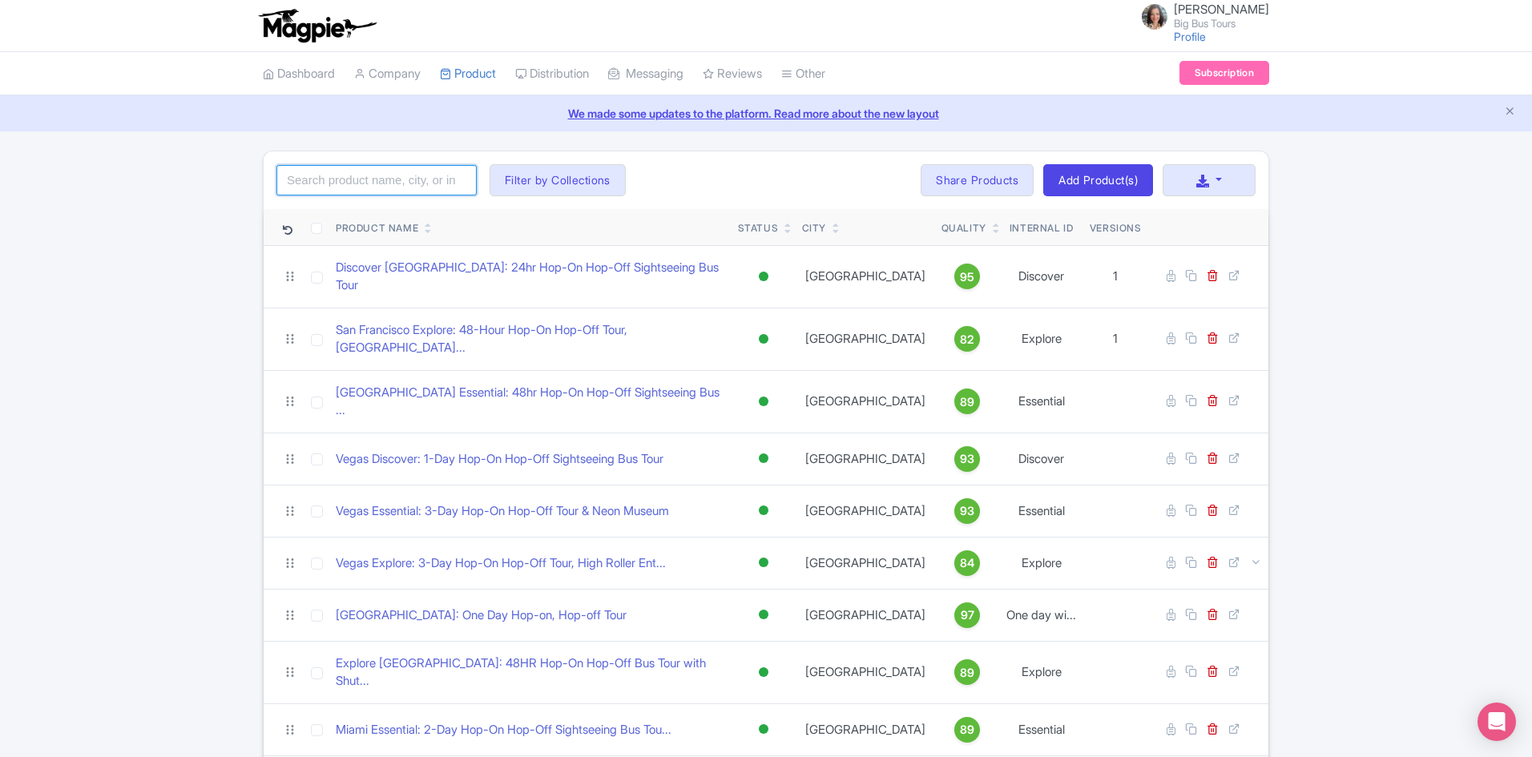
click at [393, 173] on input "search" at bounding box center [376, 180] width 200 height 30
paste input "Discover LA and Warner Bros: Access to WB Studio"
type input "Discover LA and Warner Bros: Access to WB Studio"
click button "Search" at bounding box center [0, 0] width 0 height 0
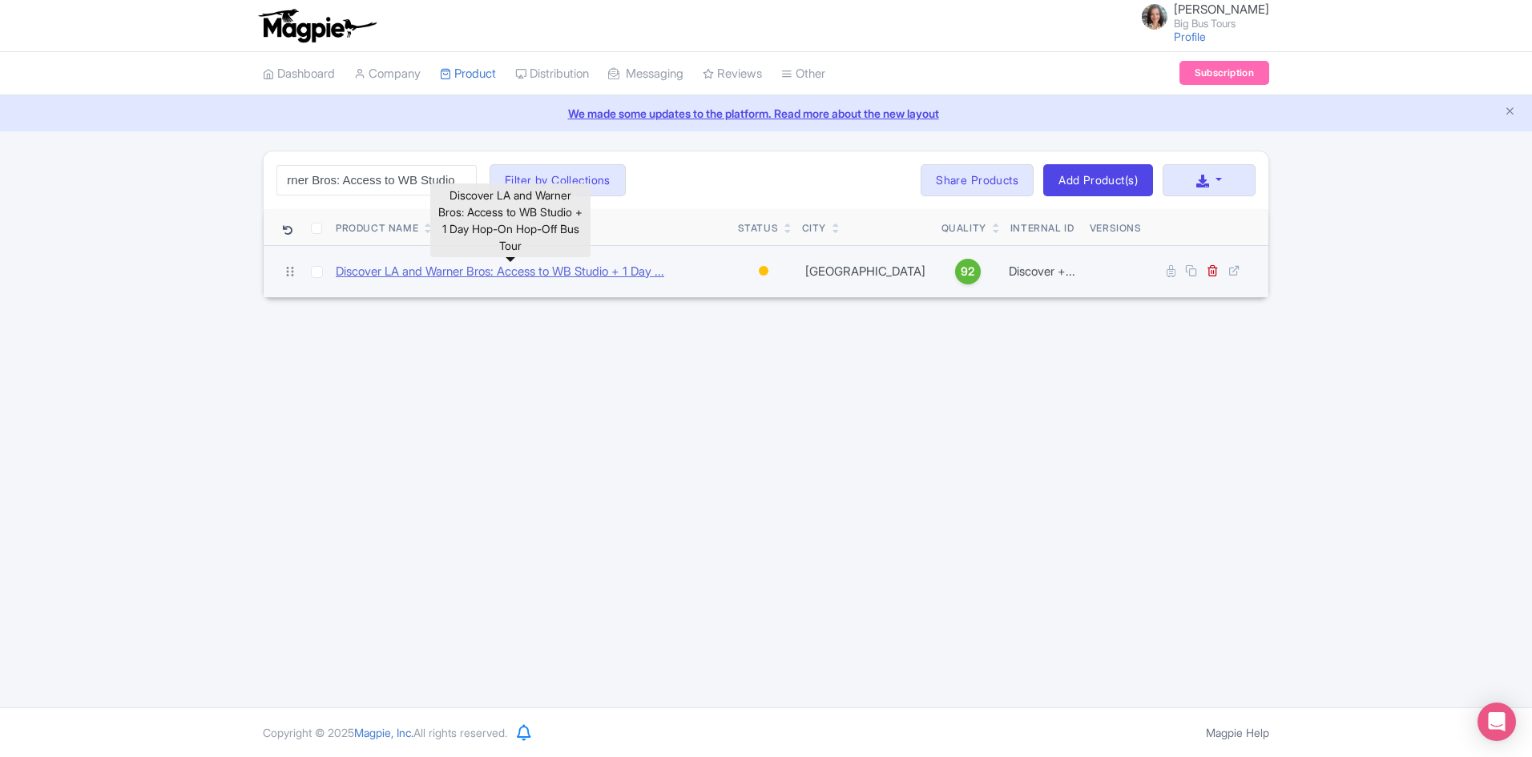
click at [466, 271] on link "Discover LA and Warner Bros: Access to WB Studio + 1 Day ..." at bounding box center [500, 272] width 329 height 18
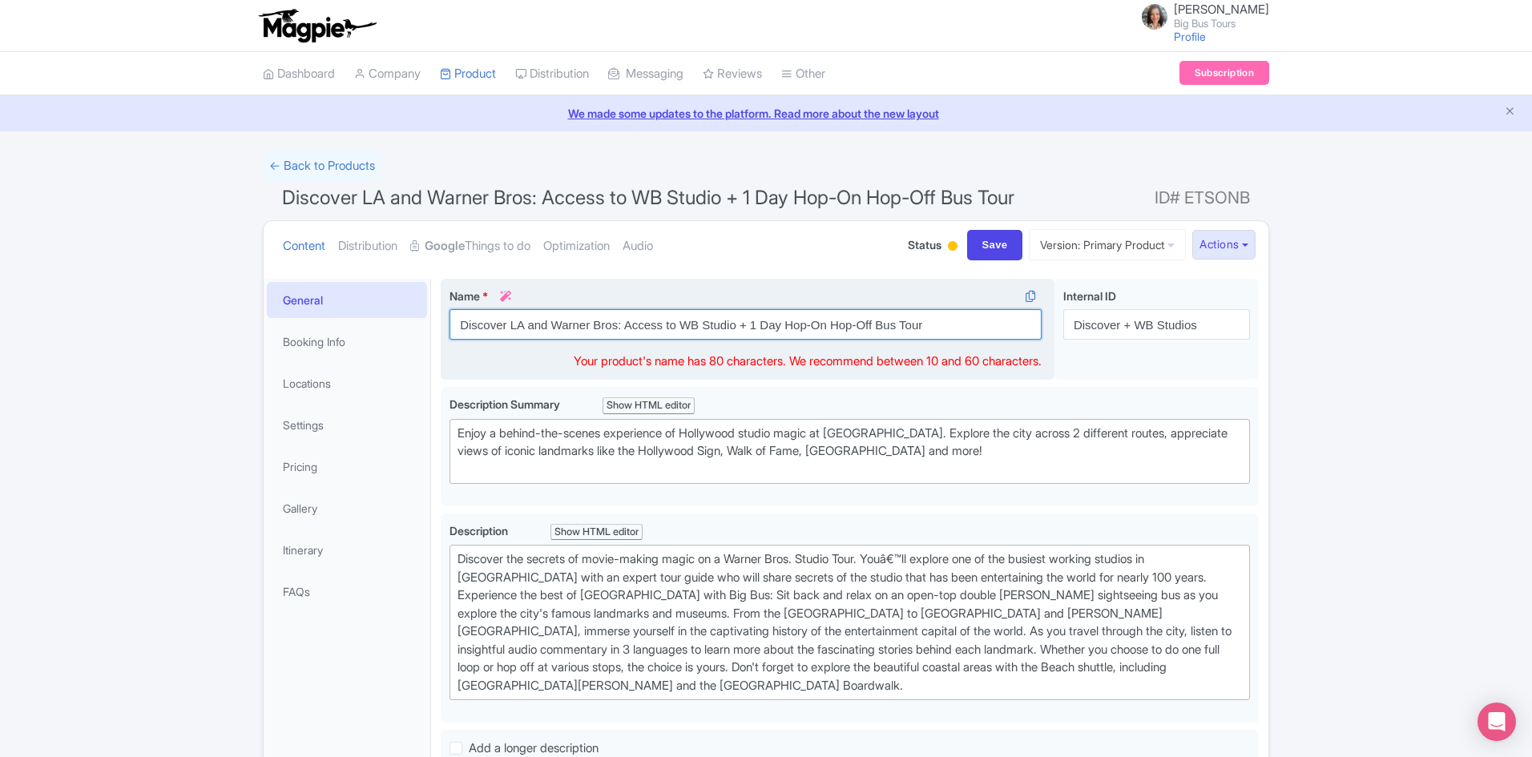
drag, startPoint x: 780, startPoint y: 326, endPoint x: 752, endPoint y: 321, distance: 29.2
click at [752, 321] on input "Discover LA and Warner Bros: Access to WB Studio + 1 Day Hop-On Hop-Off Bus Tour" at bounding box center [746, 324] width 592 height 30
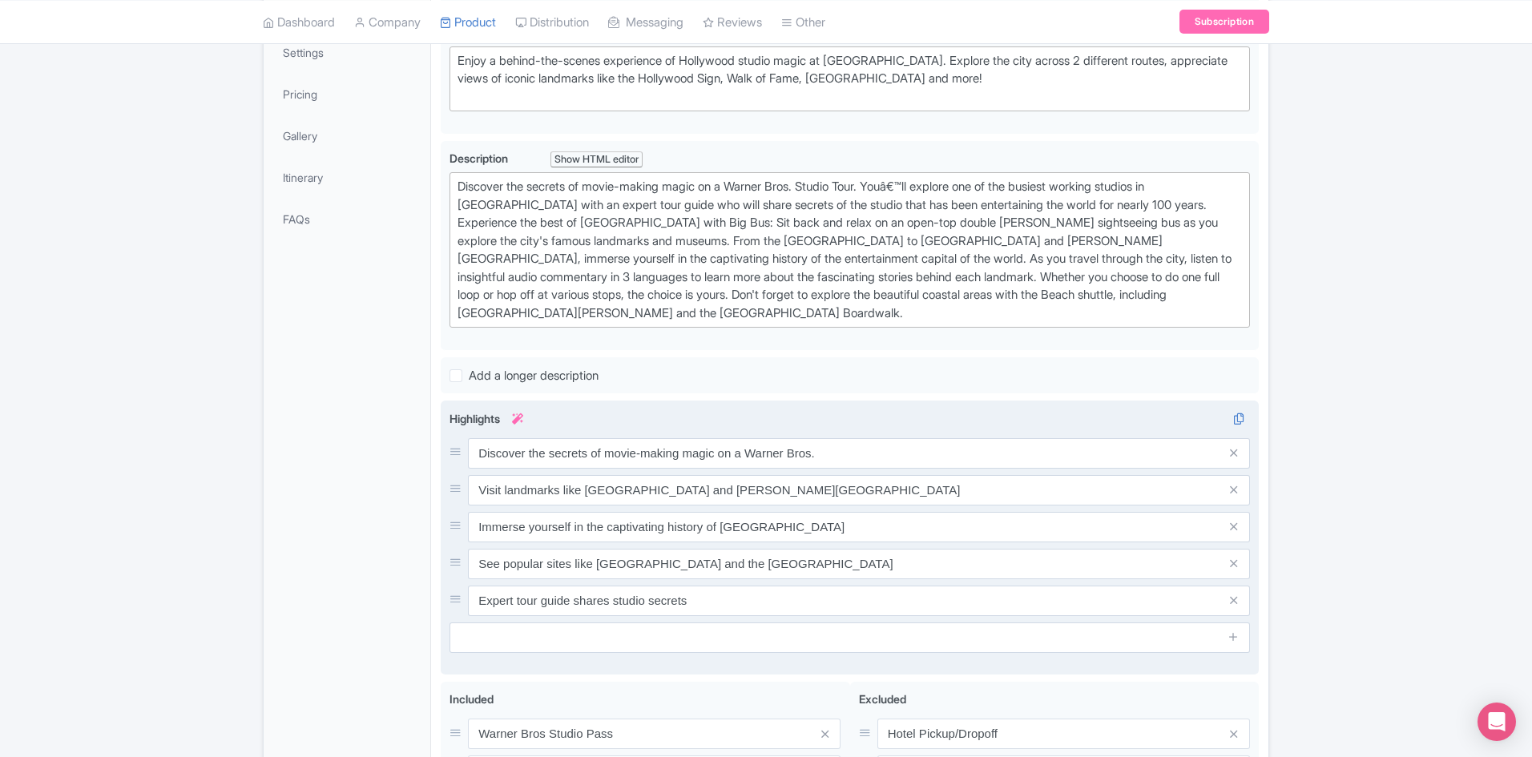
scroll to position [401, 0]
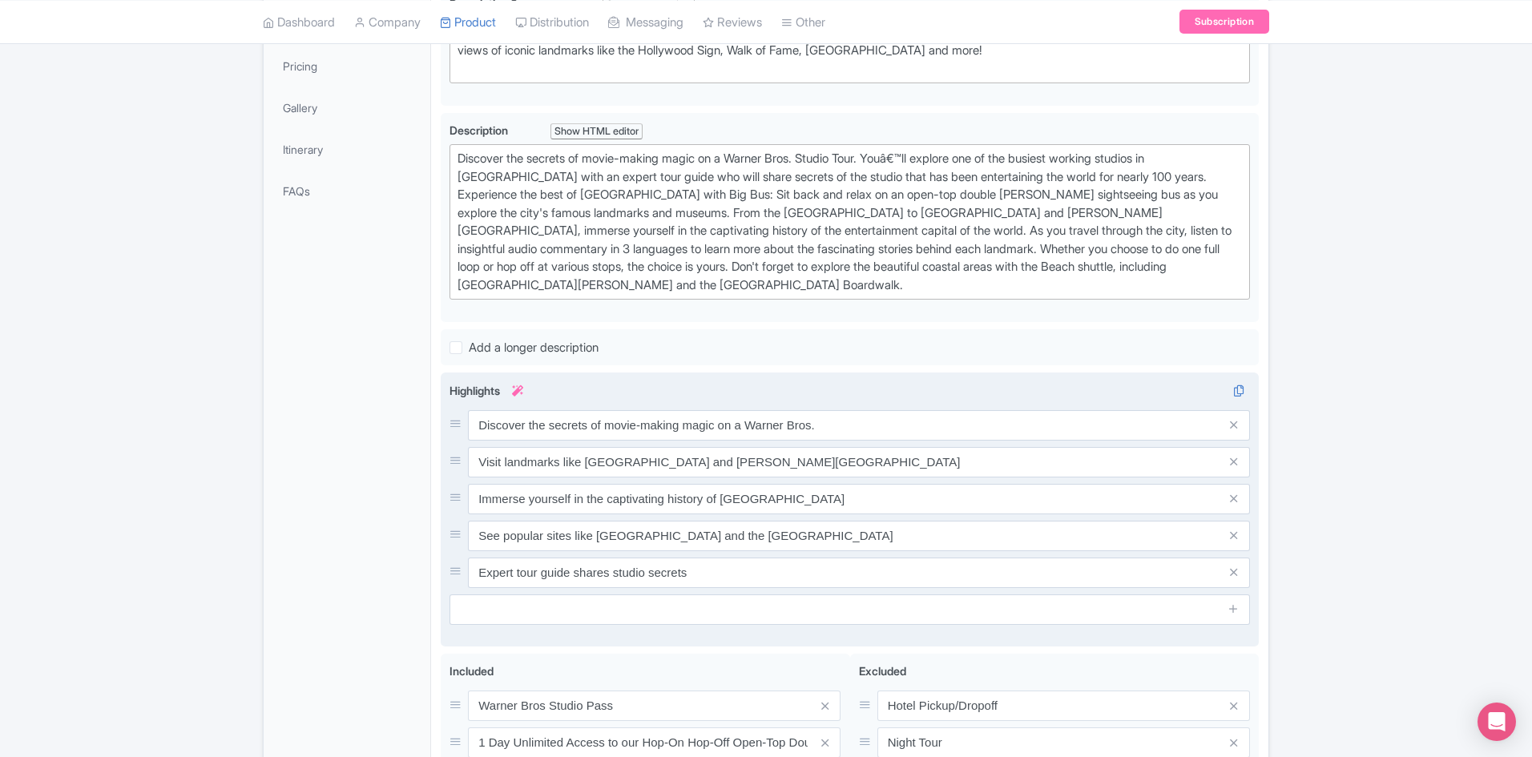
type input "Discover LA and Warner Bros: Access to WB Studio + 24hr Hop-On Hop-Off Bus Tour"
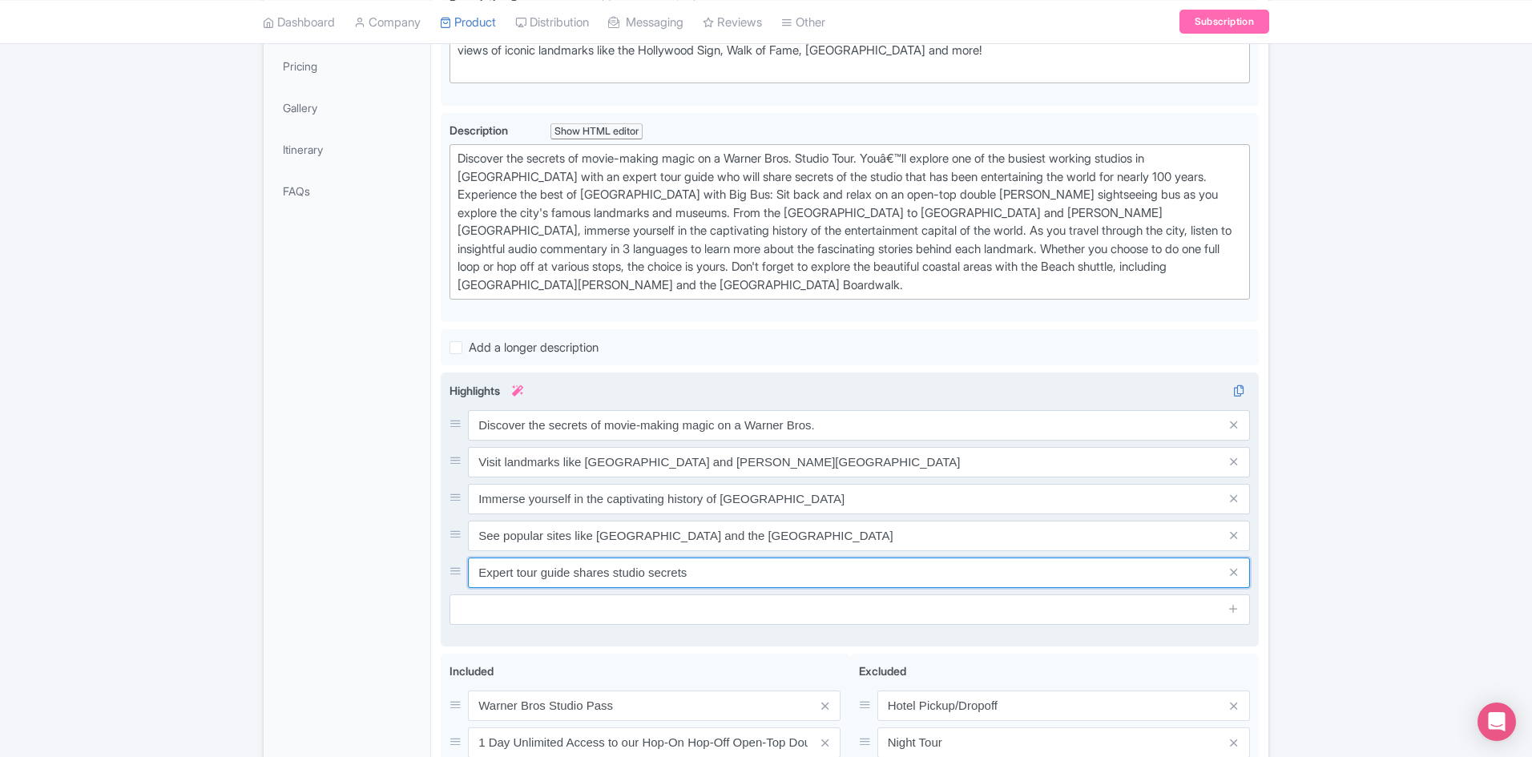
click at [517, 441] on input "Expert tour guide shares studio secrets" at bounding box center [859, 425] width 782 height 30
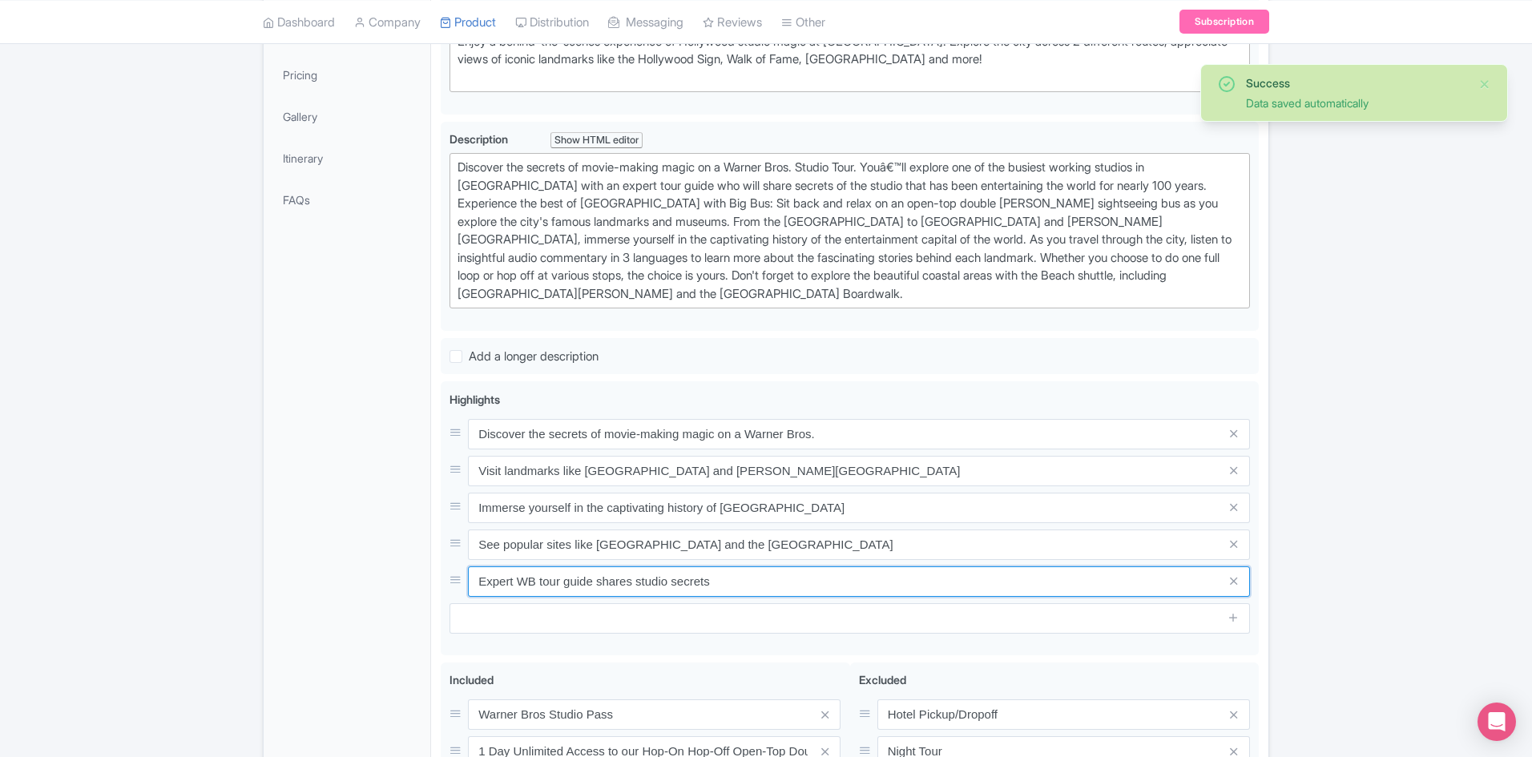
scroll to position [66, 0]
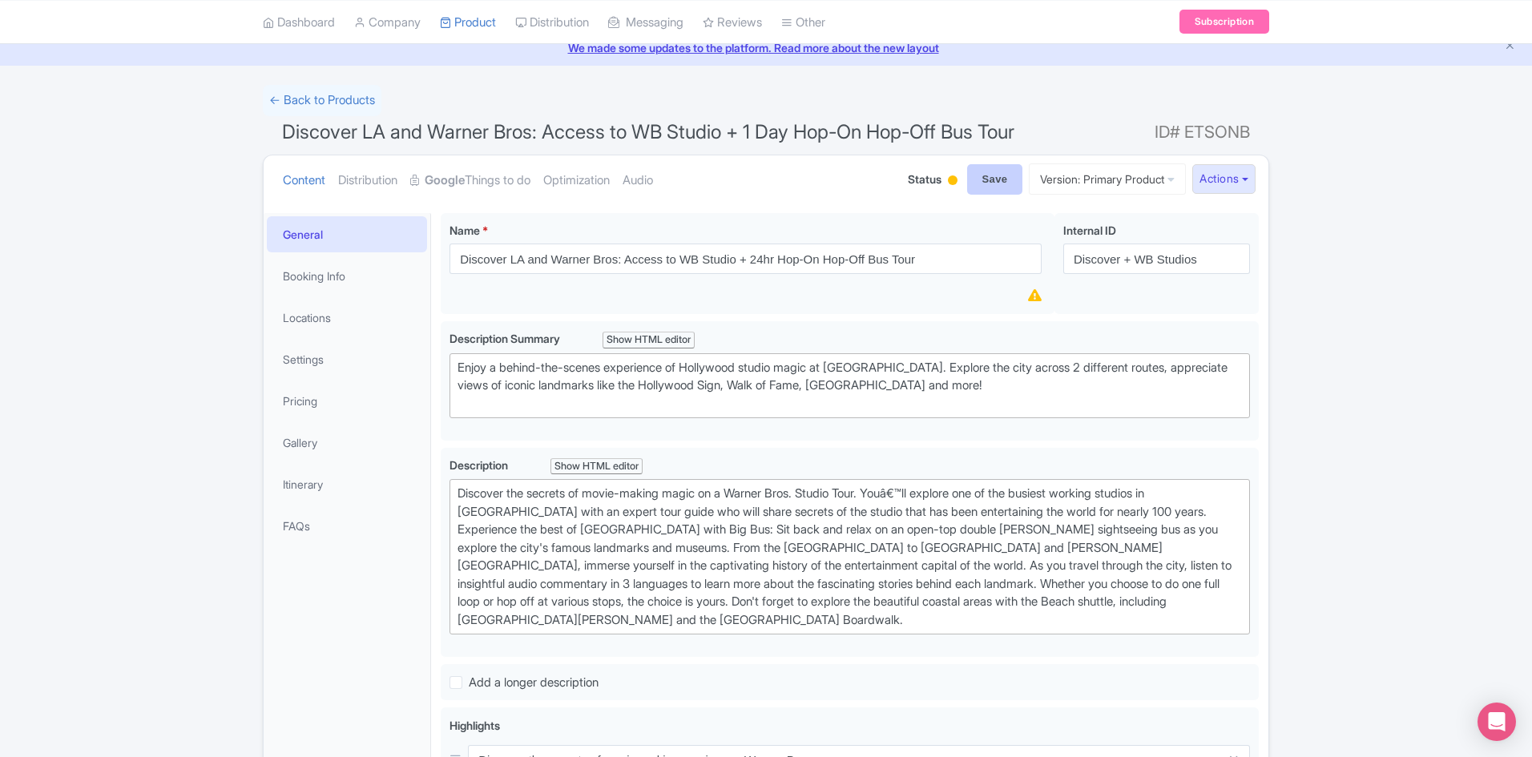
type input "Expert WB tour guide shares studio secrets"
click at [968, 174] on input "Save" at bounding box center [995, 179] width 56 height 30
type input "Saving..."
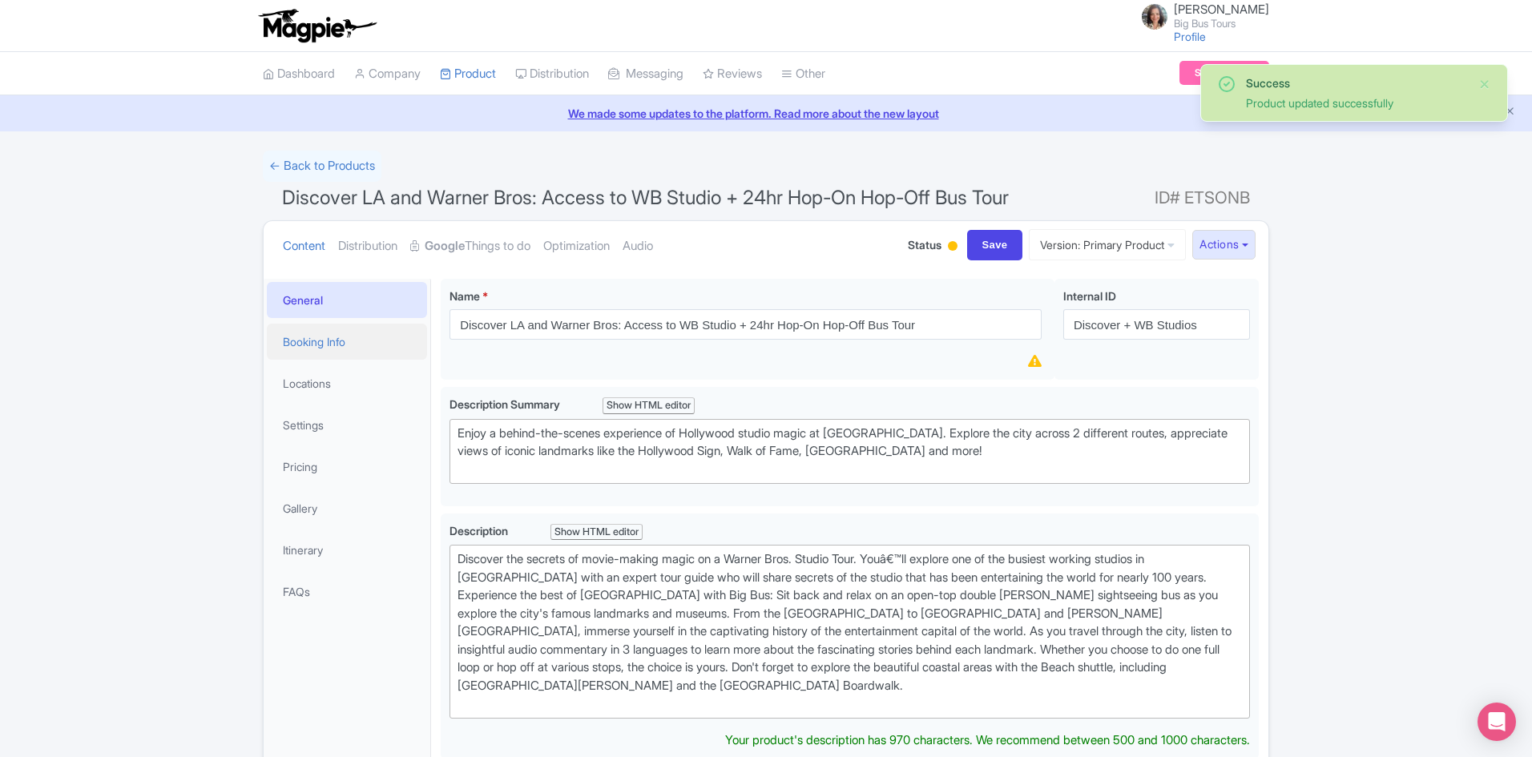
click at [312, 336] on link "Booking Info" at bounding box center [347, 342] width 160 height 36
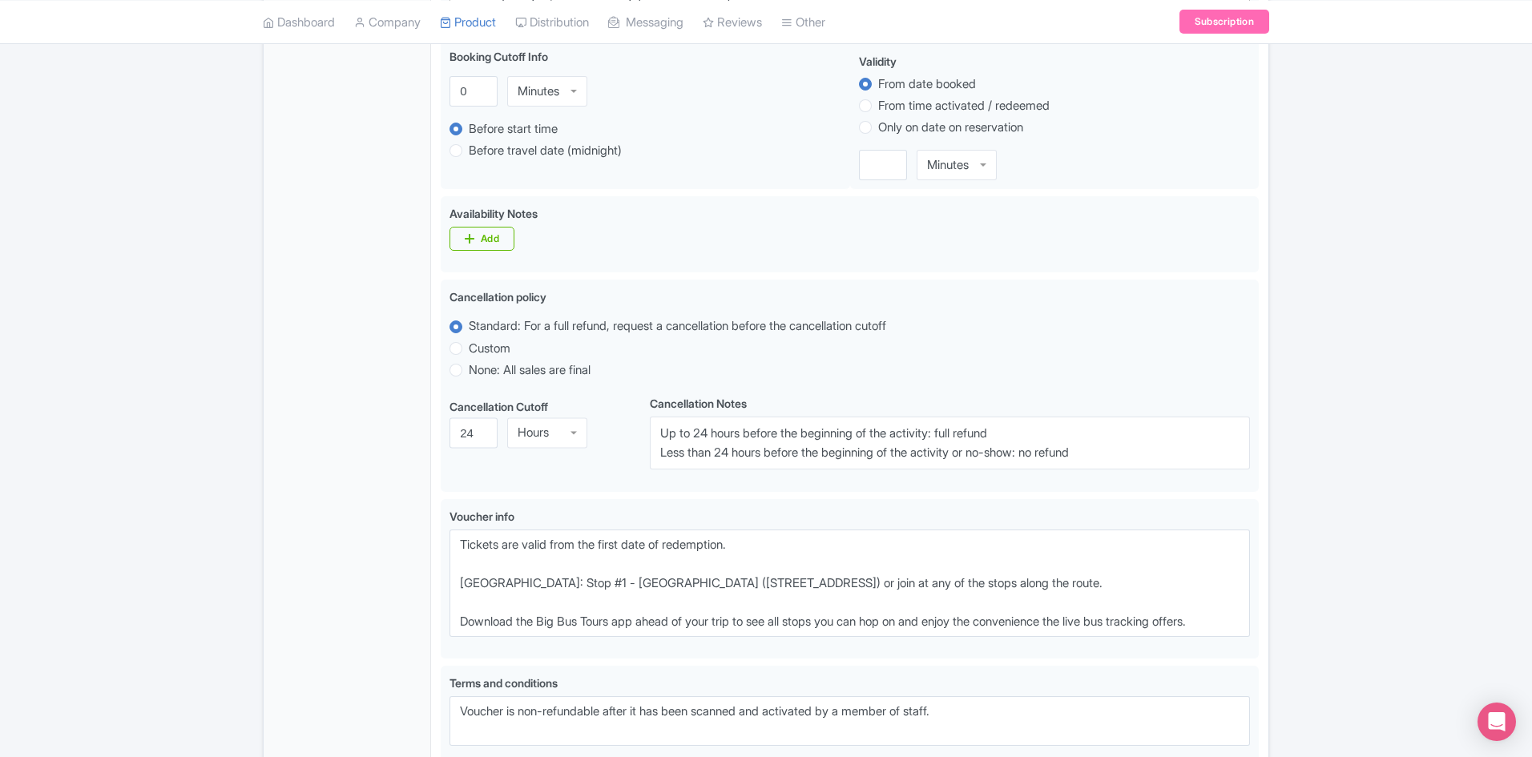
scroll to position [1122, 0]
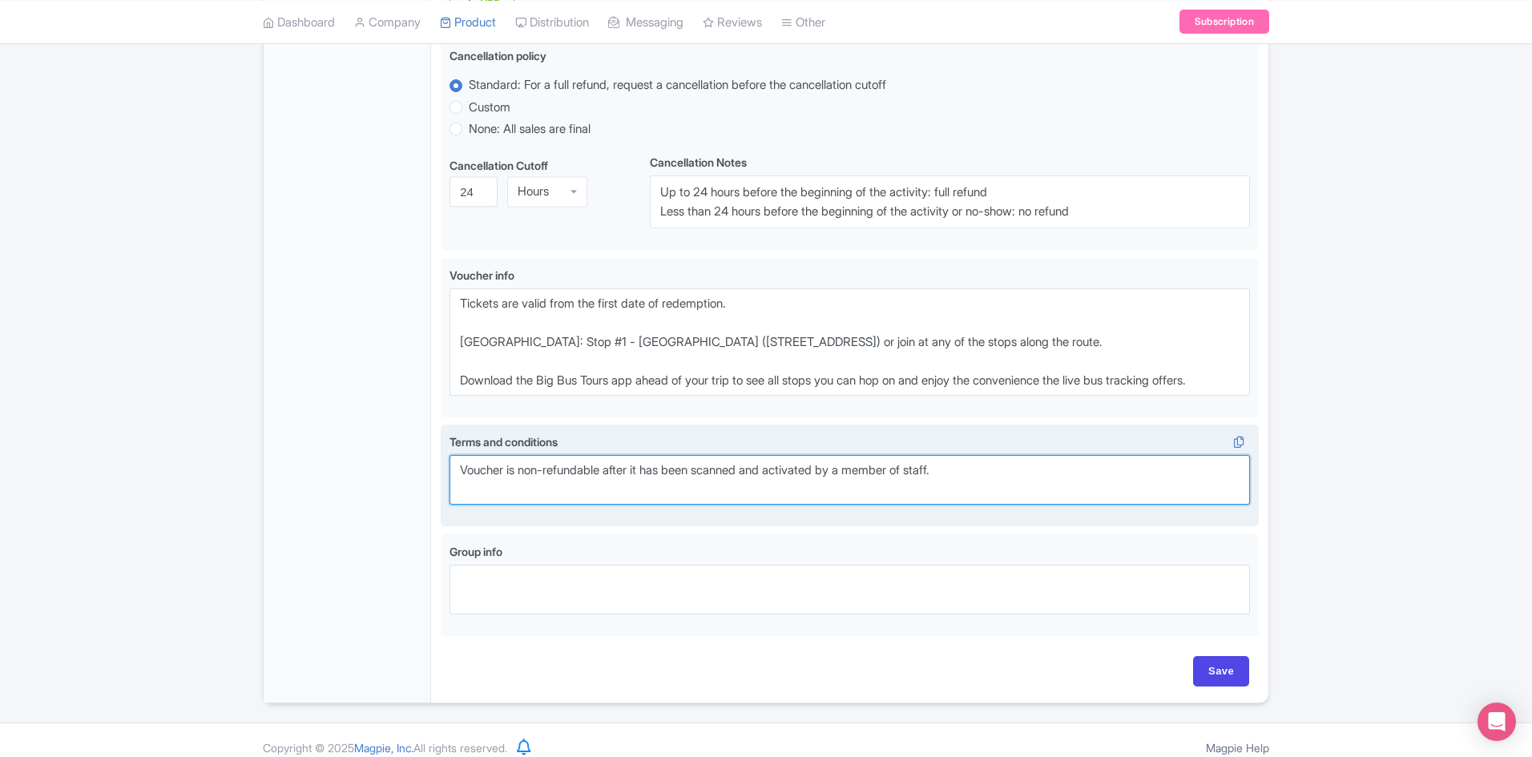
click at [986, 468] on textarea "Voucher is non-refundable after it has been scanned and activated by a member o…" at bounding box center [850, 480] width 801 height 50
paste textarea "Warner Brother Studio tours does not permit guests under the age of 5 years old…"
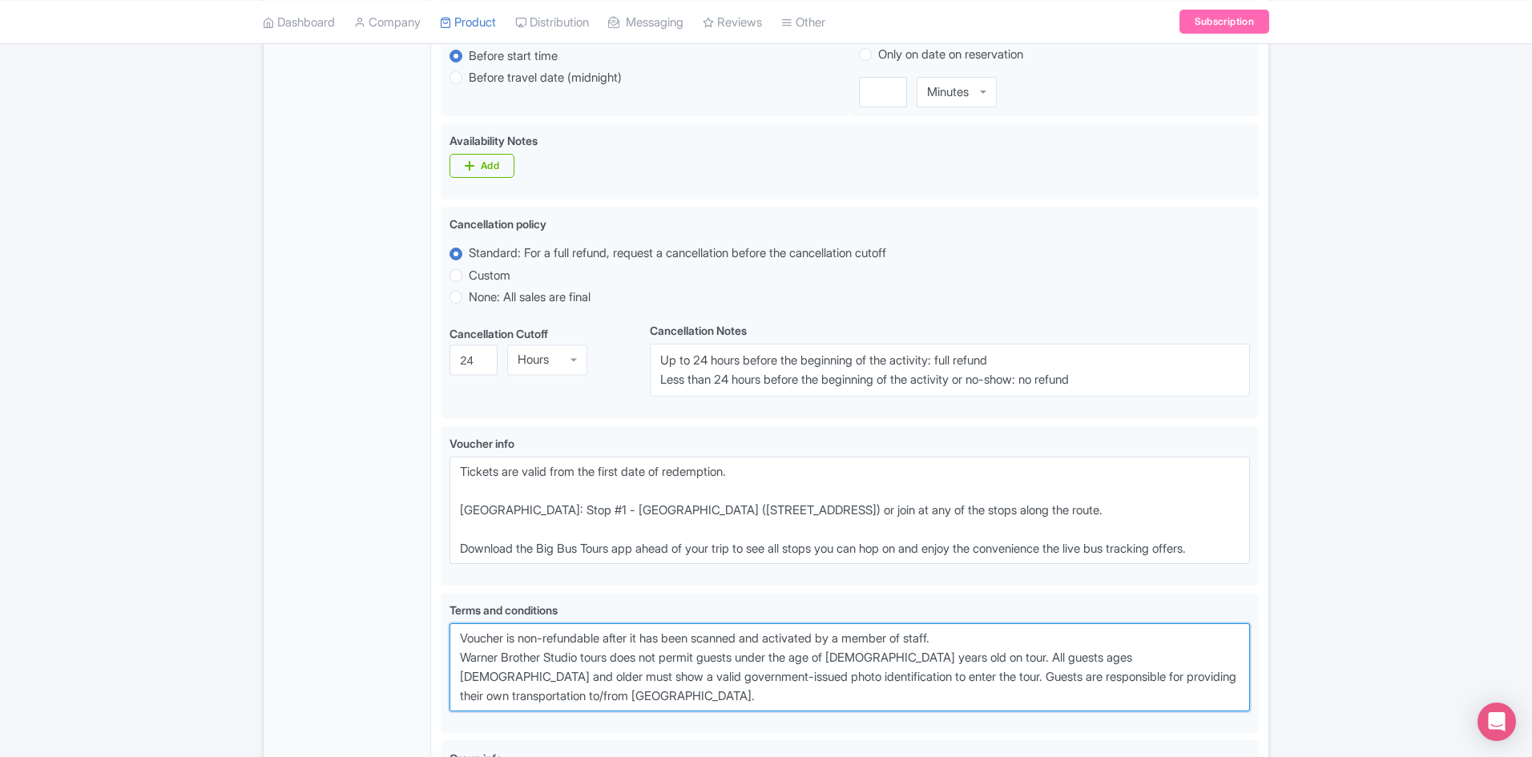
scroll to position [1042, 0]
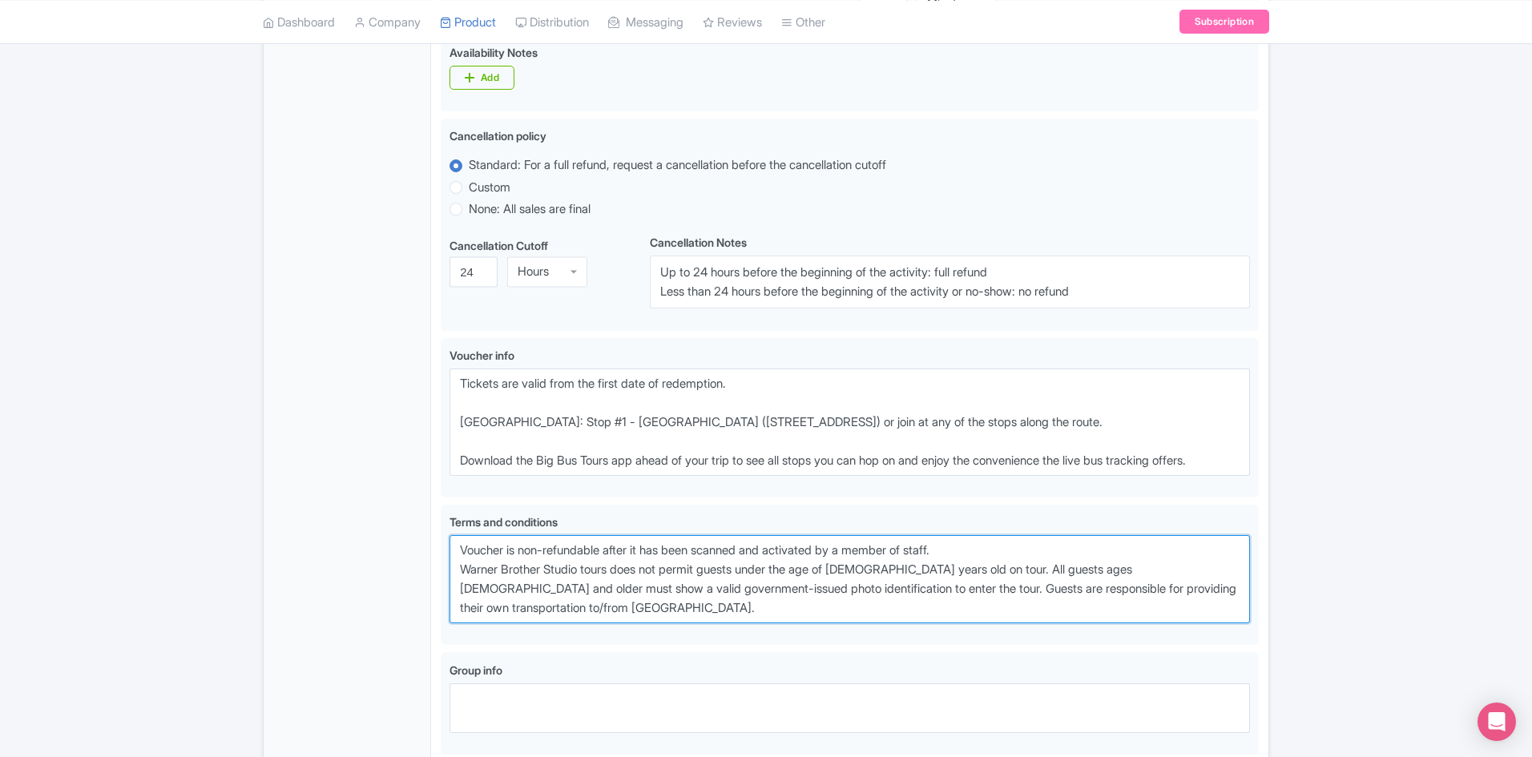
type textarea "Voucher is non-refundable after it has been scanned and activated by a member o…"
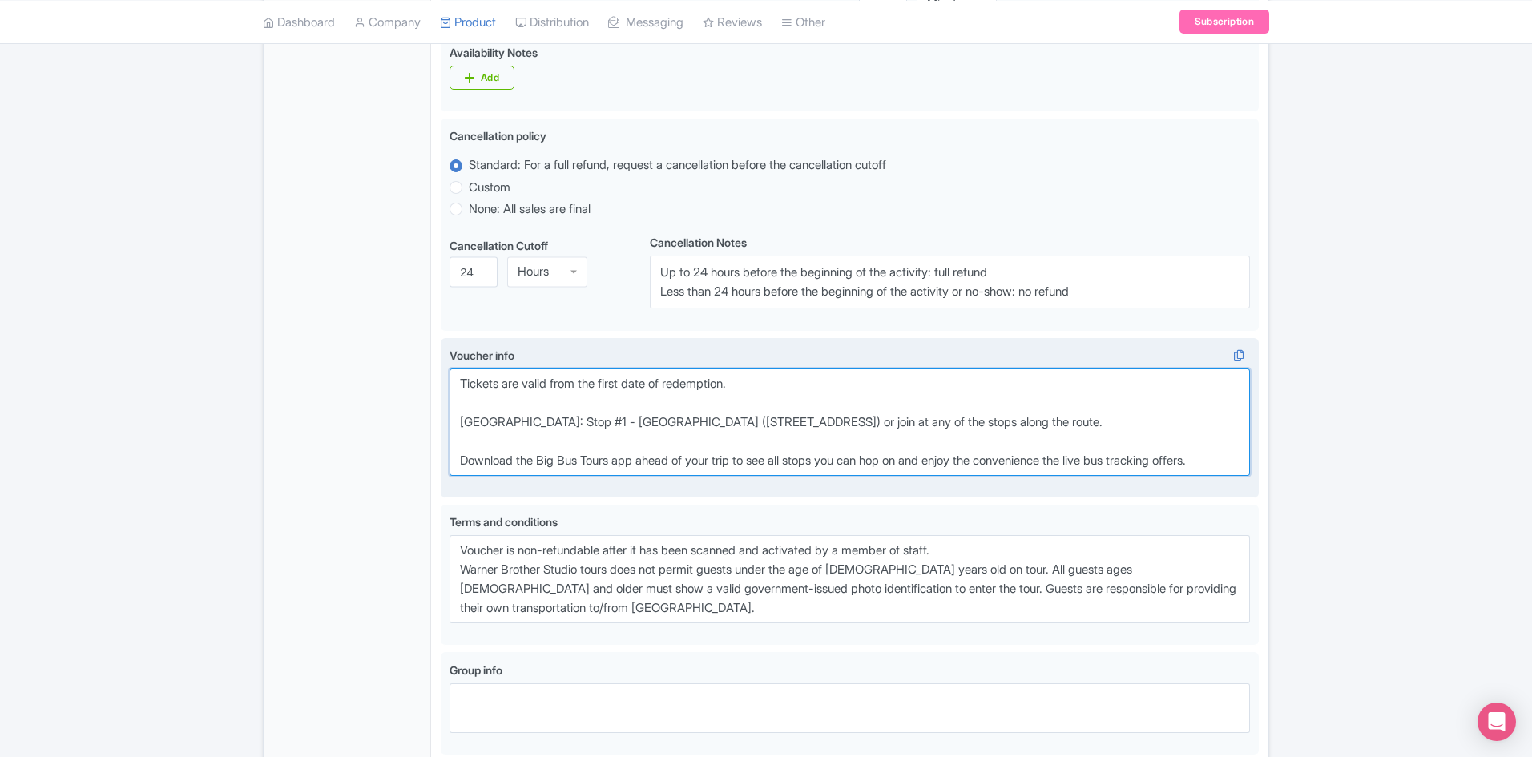
click at [472, 438] on textarea "Tickets are valid from the first date of redemption. Meeting Point: Stop #1 - B…" at bounding box center [850, 422] width 801 height 107
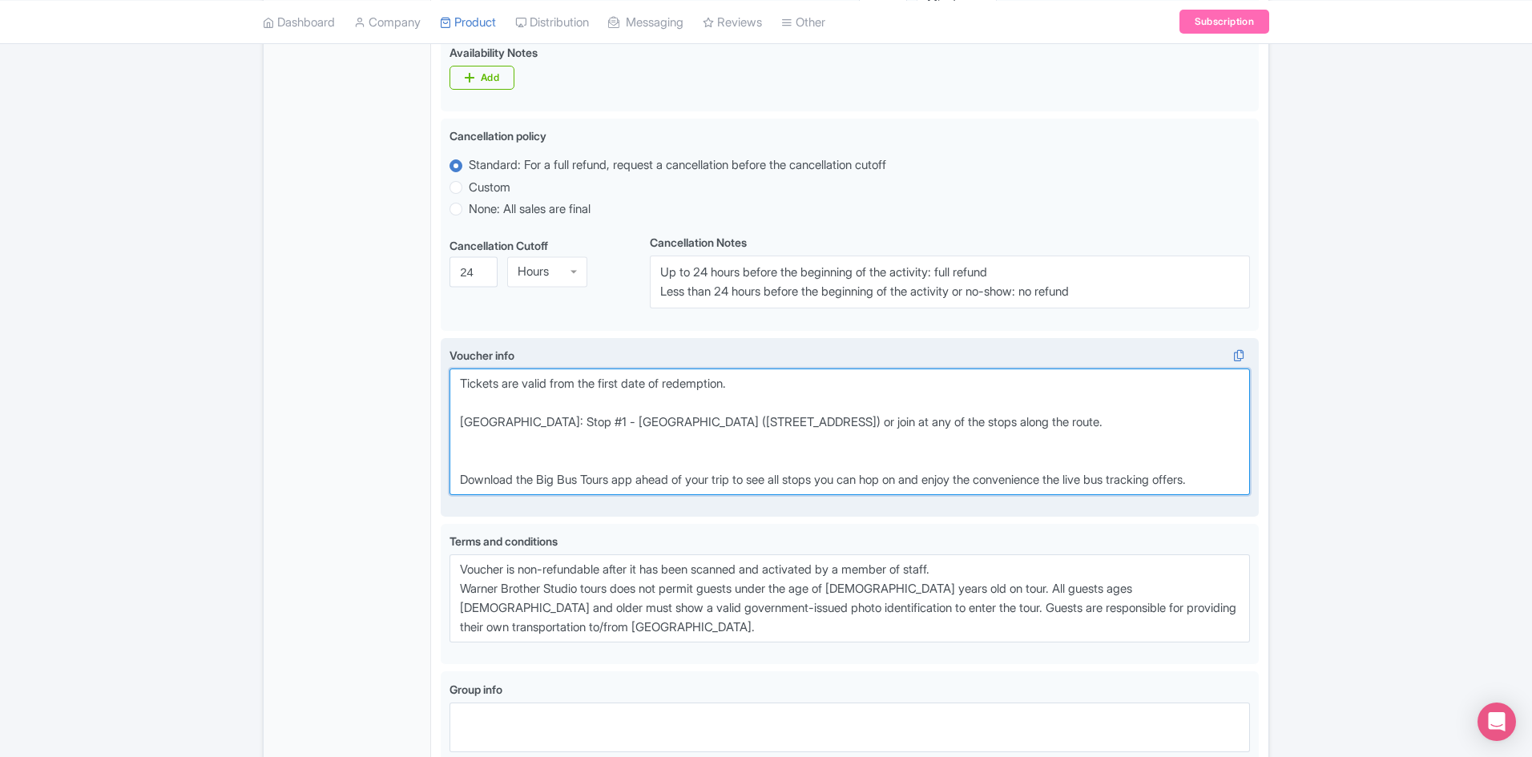
paste textarea "Meeting Point for Warner Brother Studio Tour – Tour Guest Parking (3400 Warner …"
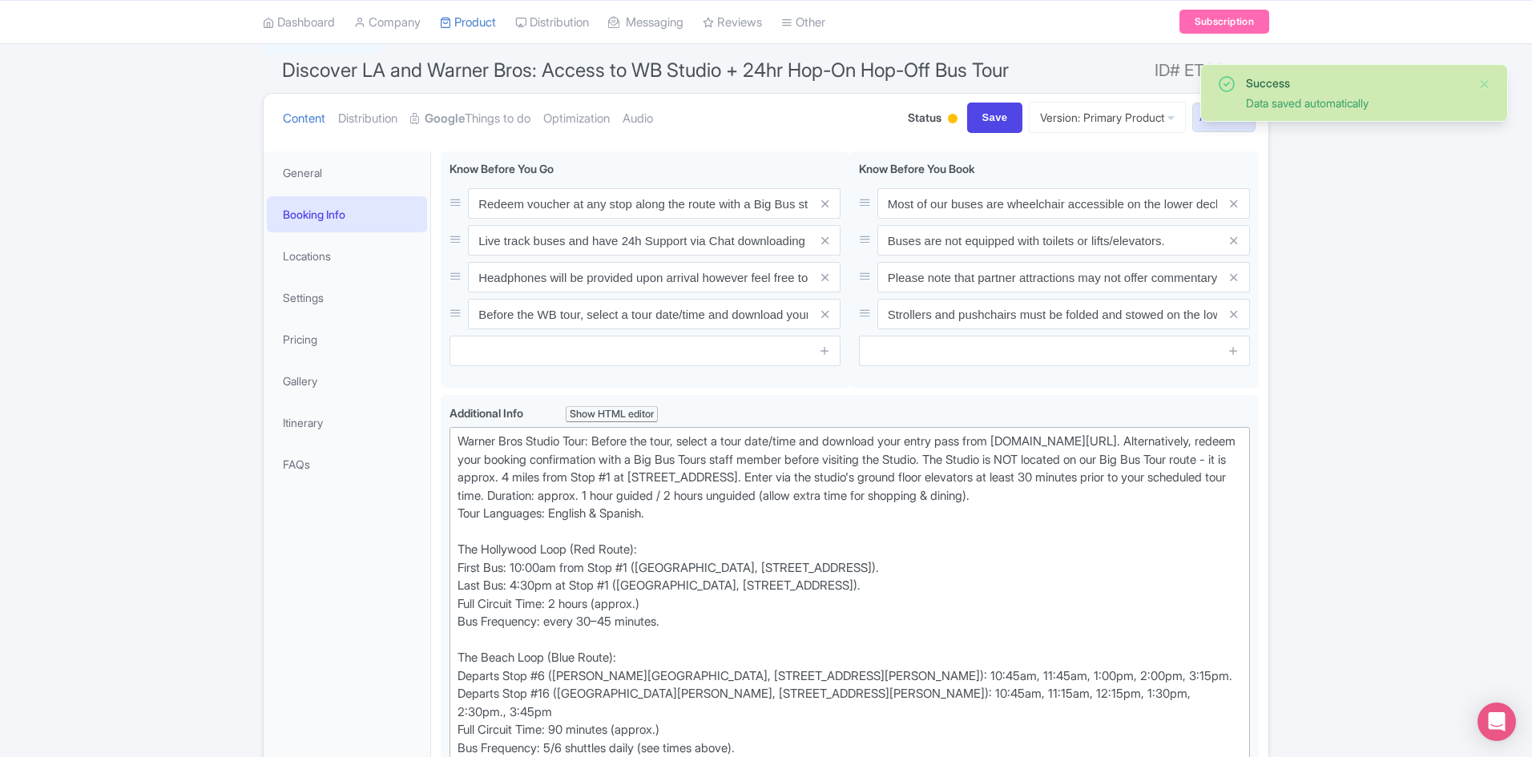
scroll to position [0, 0]
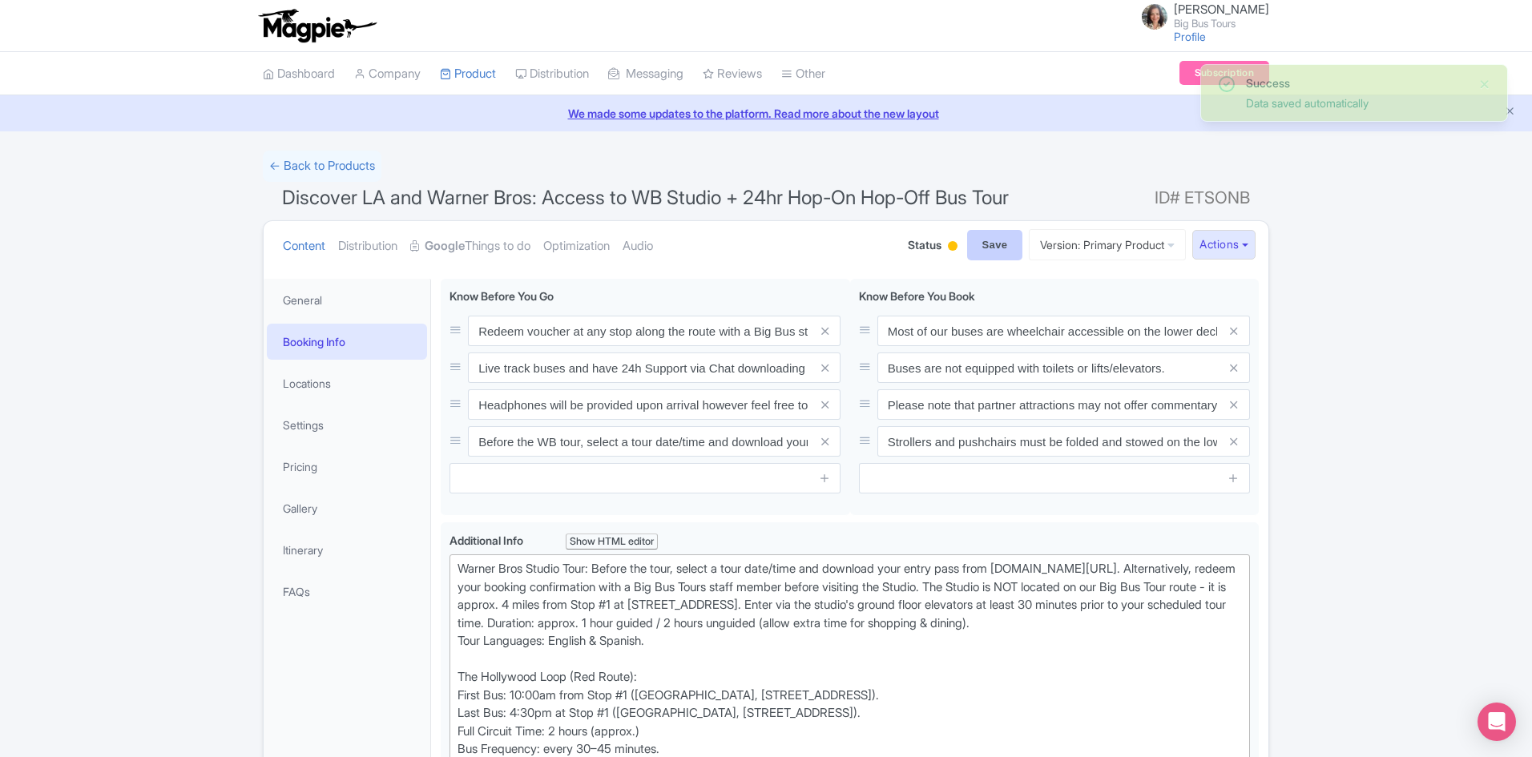
type textarea "Tickets are valid from the first date of redemption. Meeting Point: Stop #1 - B…"
click at [988, 248] on input "Save" at bounding box center [995, 245] width 56 height 30
type input "Saving..."
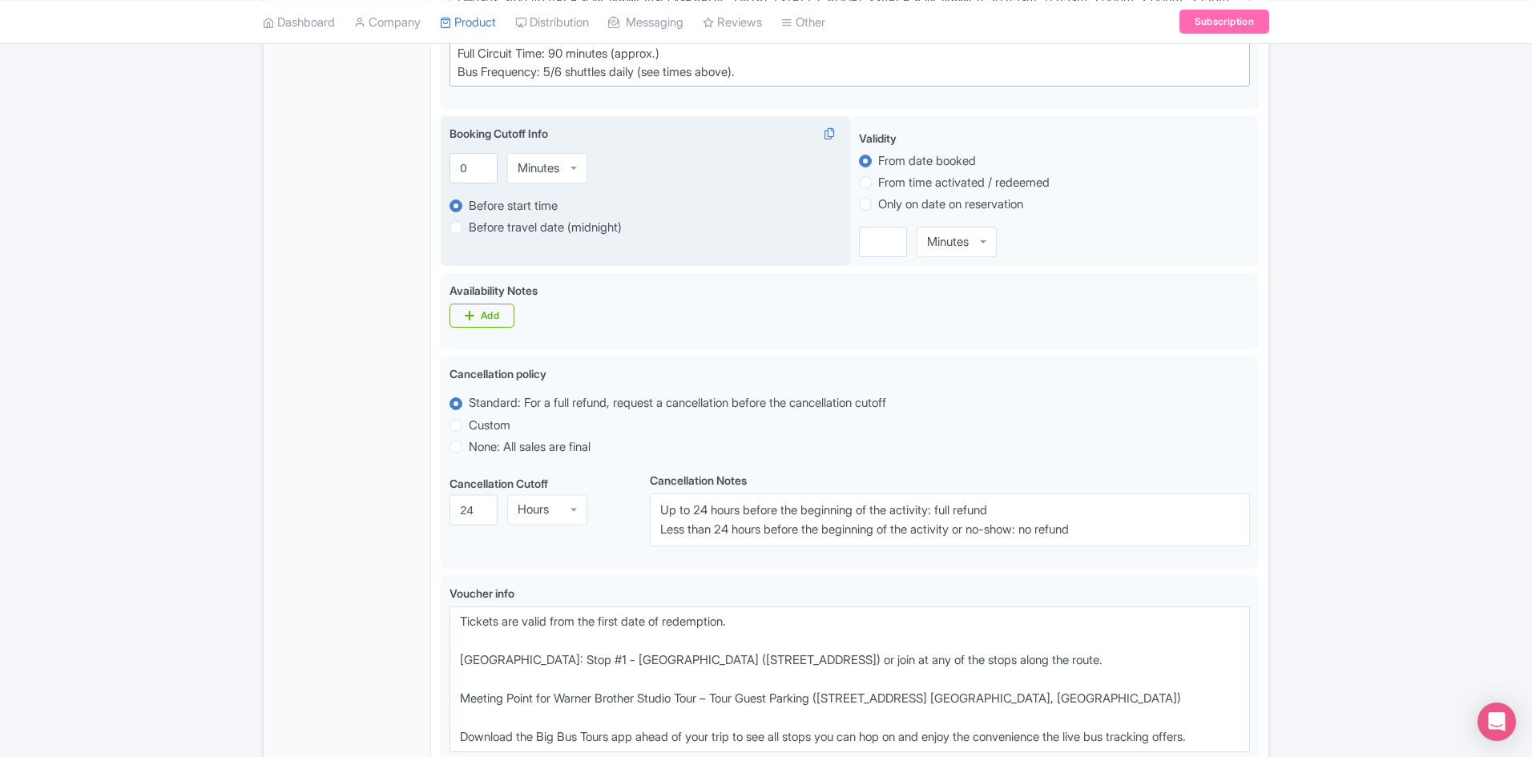
scroll to position [840, 0]
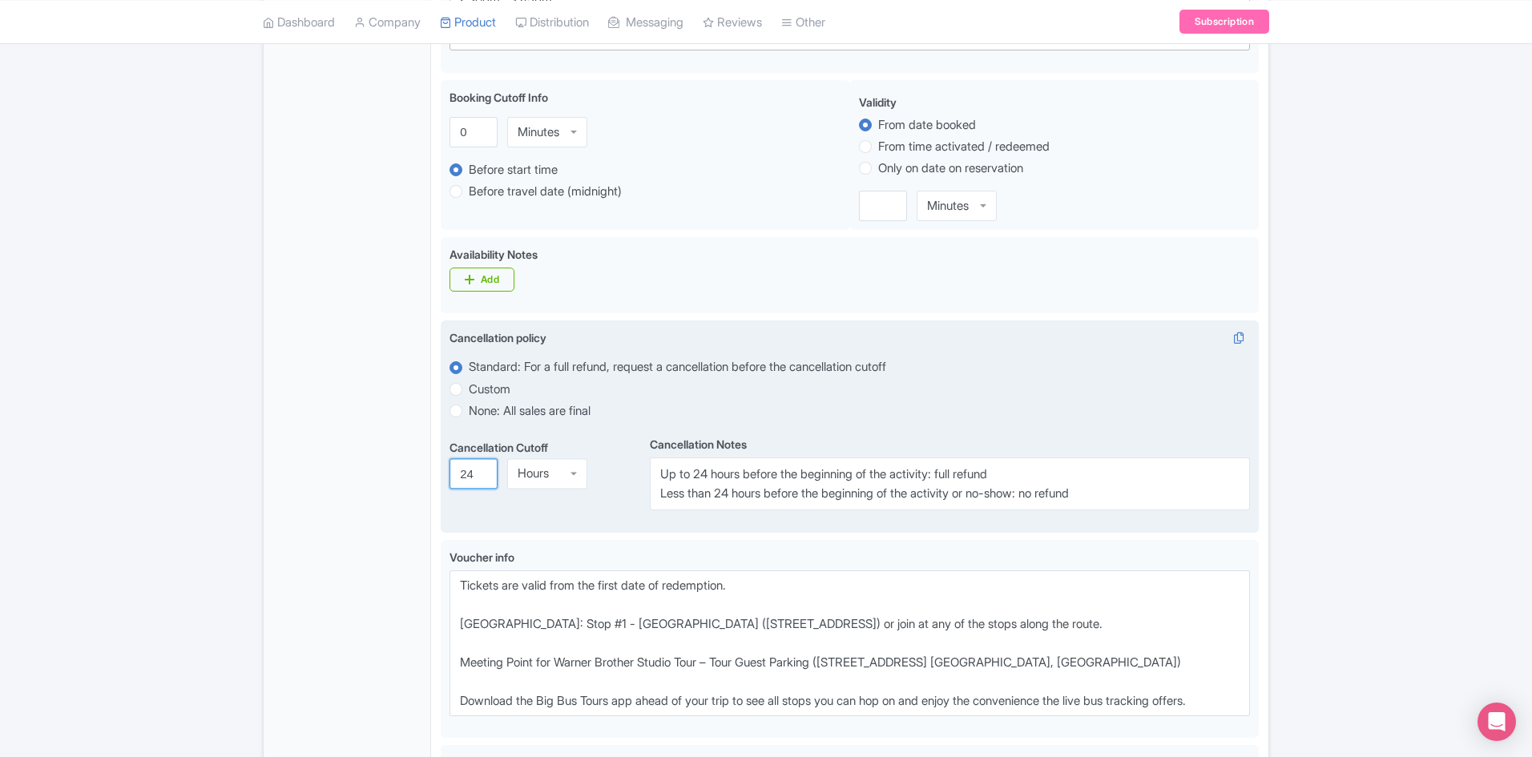
drag, startPoint x: 473, startPoint y: 473, endPoint x: 452, endPoint y: 458, distance: 25.8
click at [448, 471] on div "Cancellation policy i Standard: For a full refund, request a cancellation befor…" at bounding box center [850, 427] width 818 height 212
type input "48"
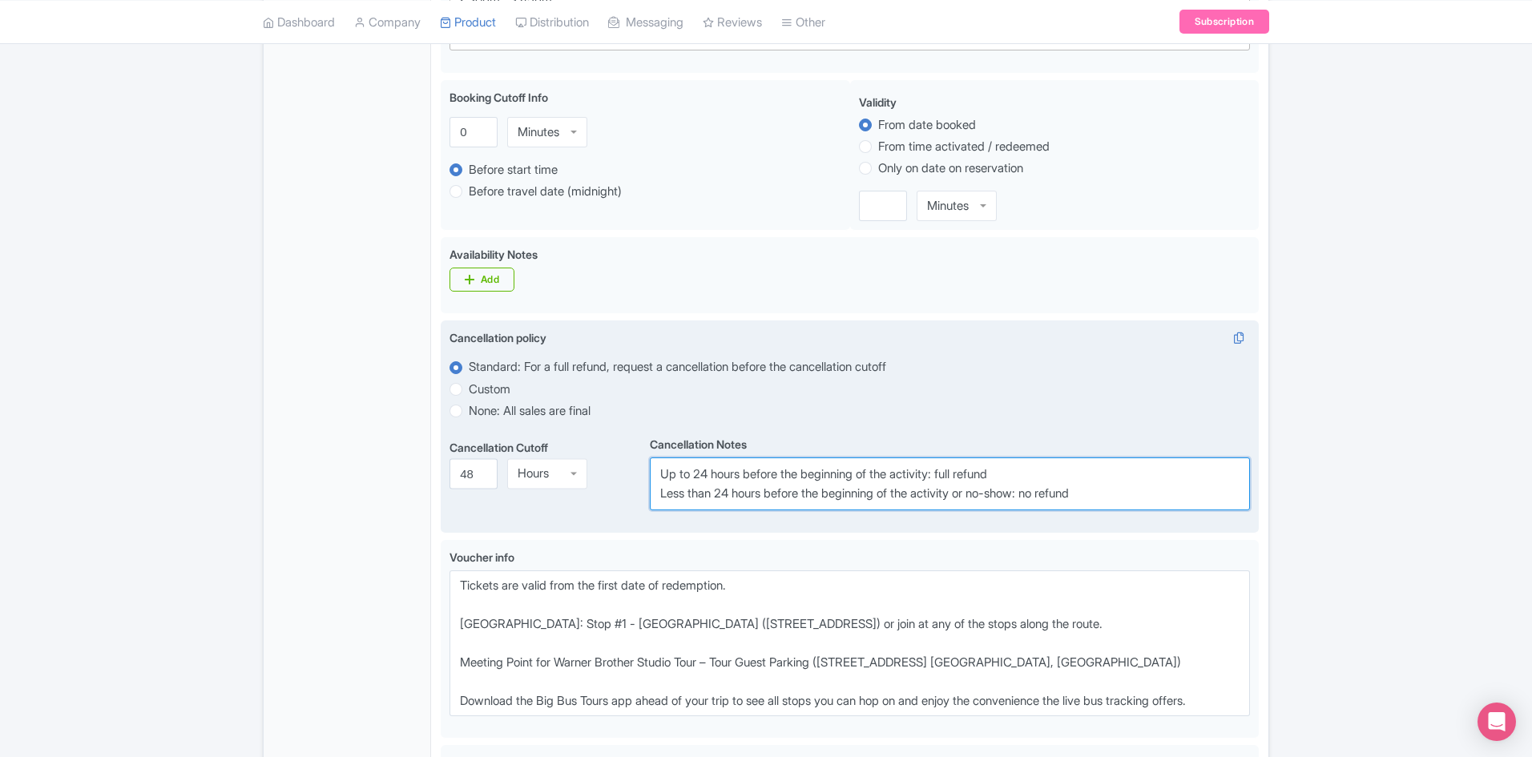
drag, startPoint x: 707, startPoint y: 477, endPoint x: 697, endPoint y: 462, distance: 18.0
click at [697, 469] on textarea "Up to 24 hours before the beginning of the activity: full refund Less than 24 h…" at bounding box center [950, 484] width 600 height 53
drag, startPoint x: 730, startPoint y: 488, endPoint x: 720, endPoint y: 489, distance: 10.4
click at [720, 489] on textarea "Up to 24 hours before the beginning of the activity: full refund Less than 24 h…" at bounding box center [950, 484] width 600 height 53
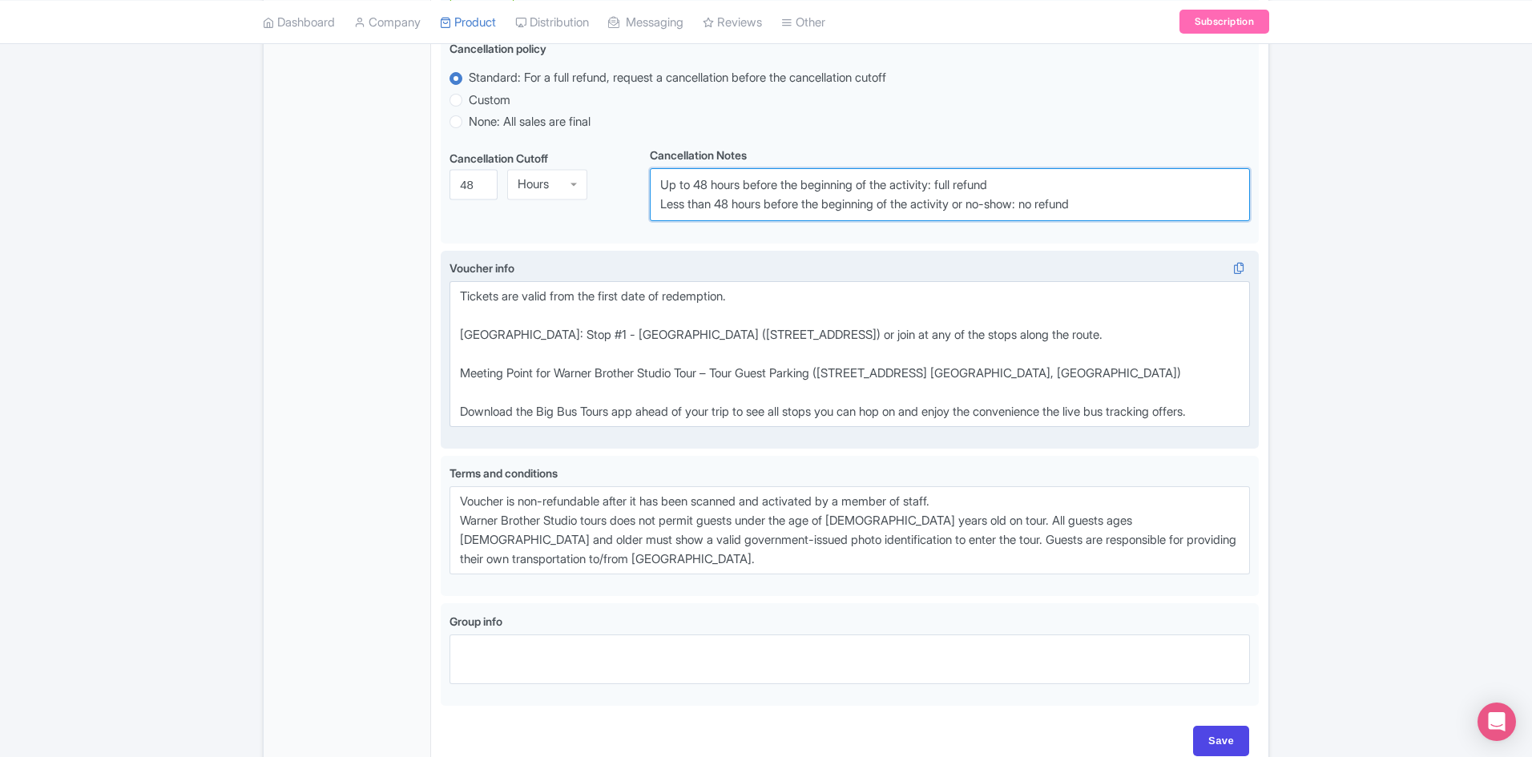
scroll to position [1160, 0]
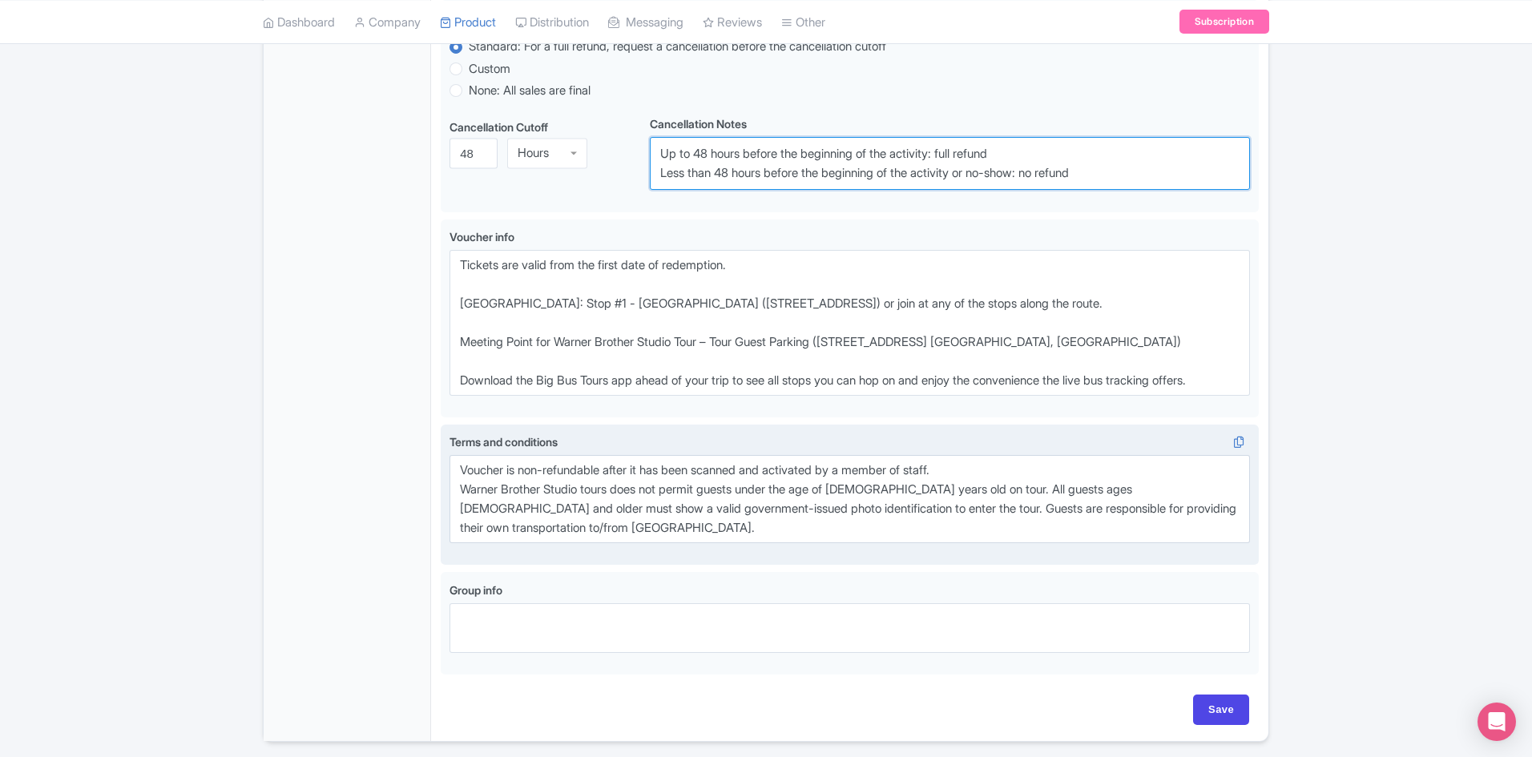
type textarea "Up to 48 hours before the beginning of the activity: full refund Less than 48 h…"
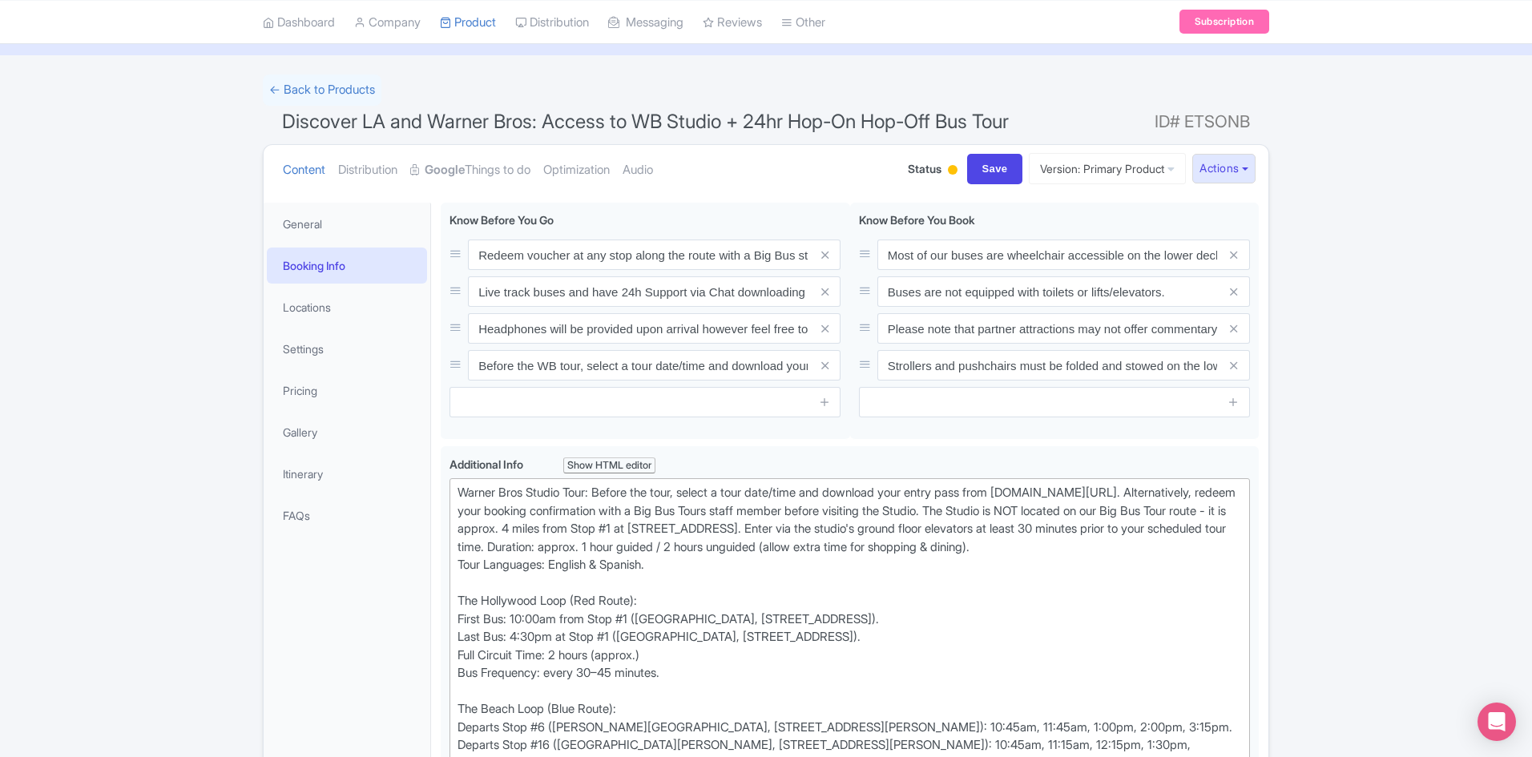
scroll to position [0, 0]
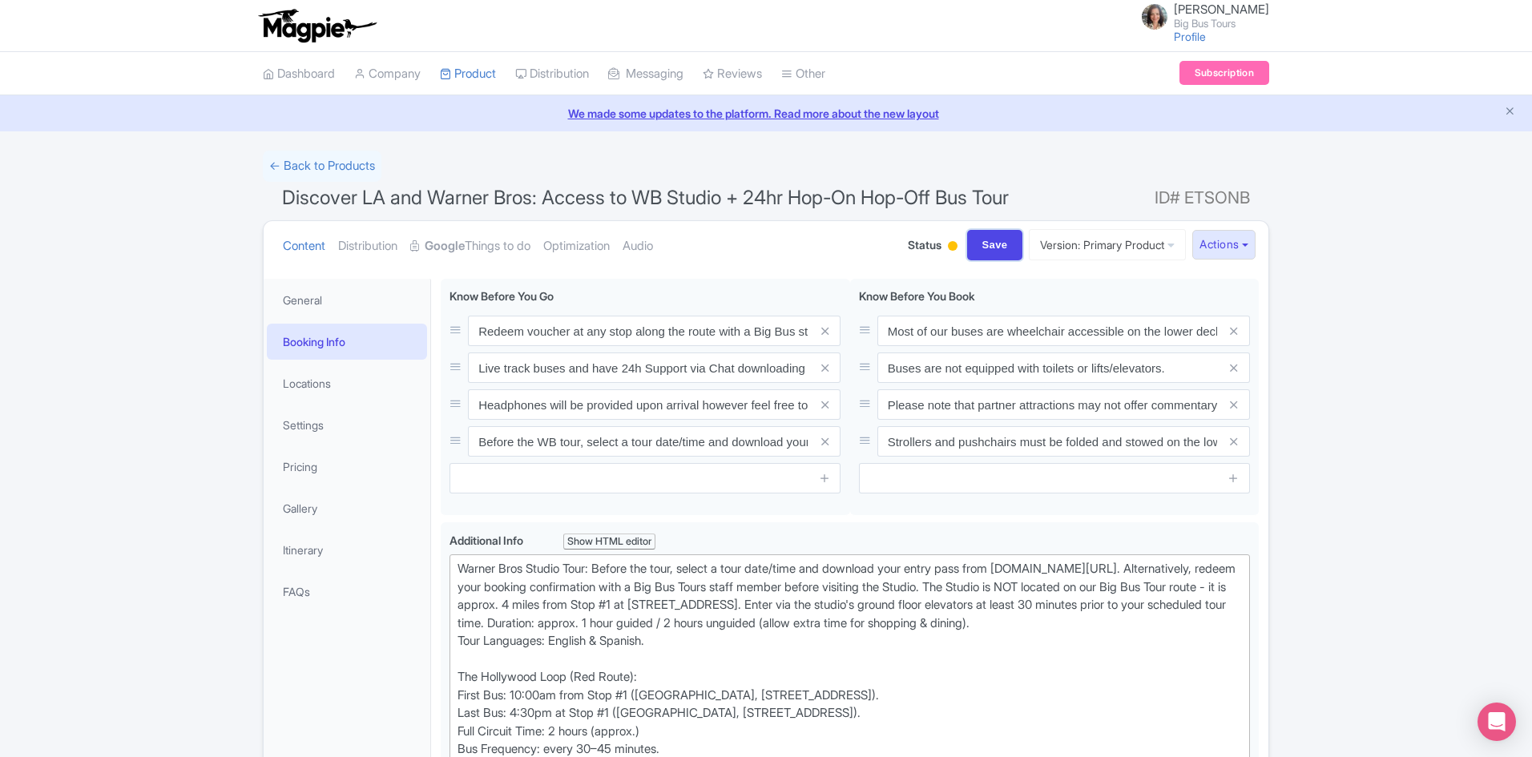
drag, startPoint x: 973, startPoint y: 246, endPoint x: 1330, endPoint y: 399, distance: 388.8
click at [975, 246] on input "Save" at bounding box center [995, 245] width 56 height 30
type input "Saving..."
